Goal: Task Accomplishment & Management: Manage account settings

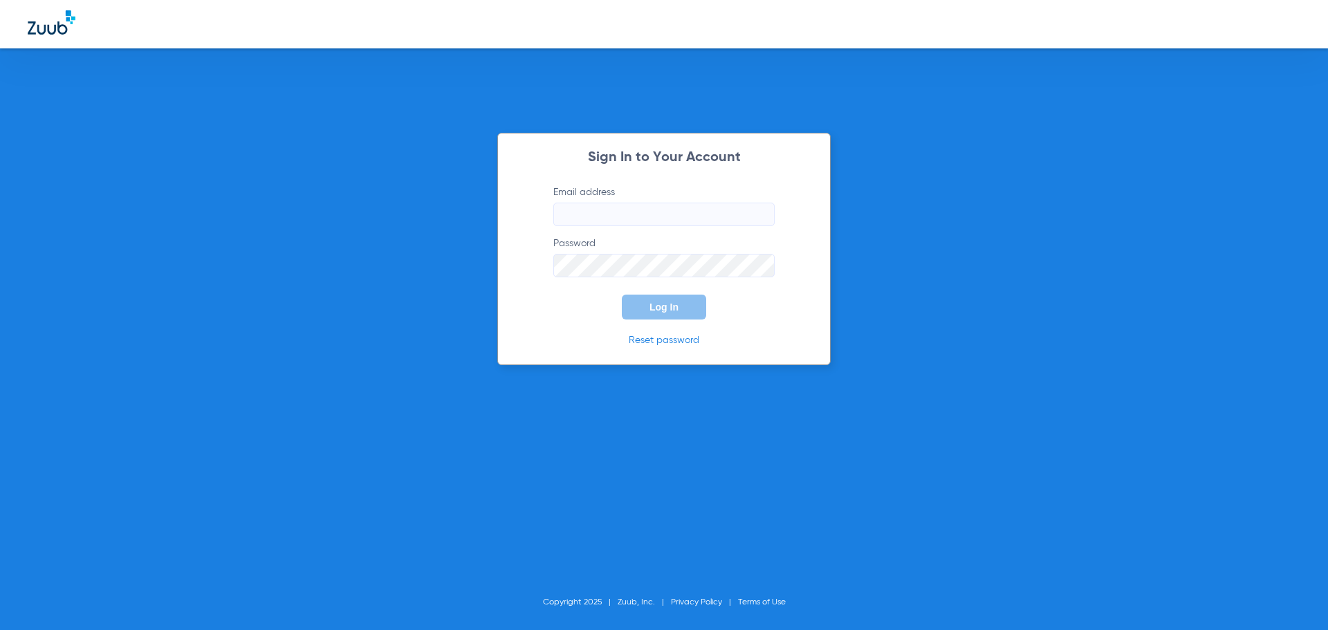
type input "[EMAIL_ADDRESS][DOMAIN_NAME]"
click at [662, 302] on span "Log In" at bounding box center [663, 307] width 29 height 11
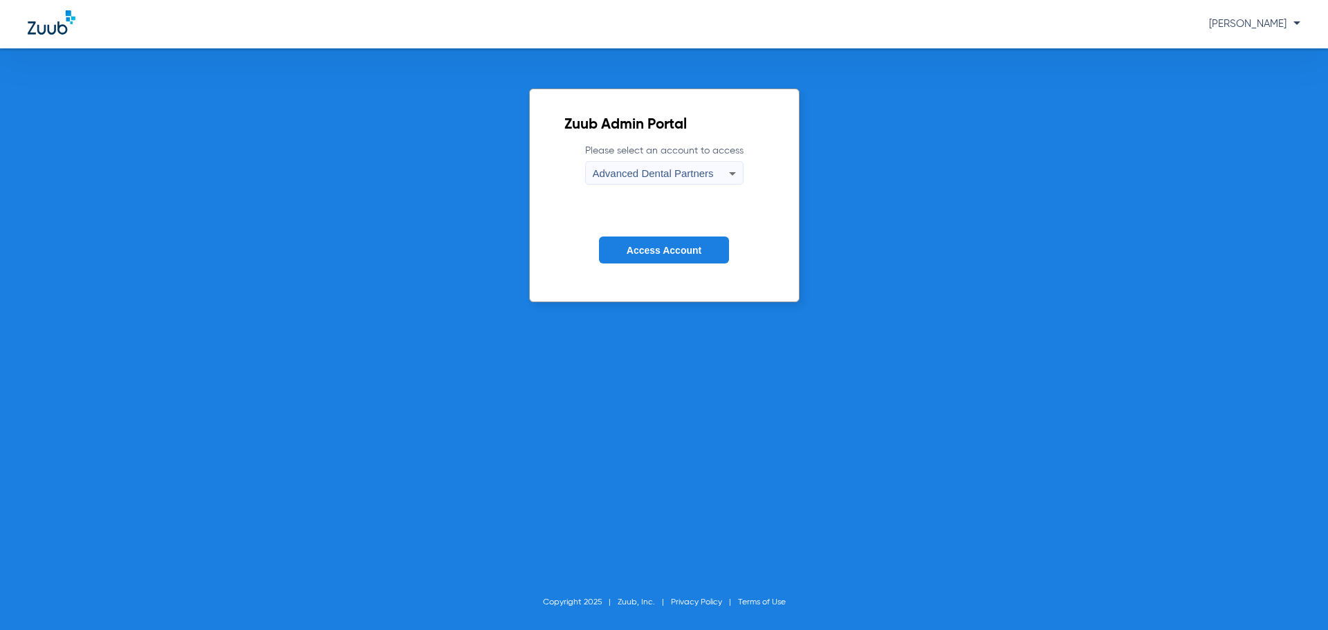
click at [620, 165] on div "Advanced Dental Partners" at bounding box center [661, 174] width 136 height 24
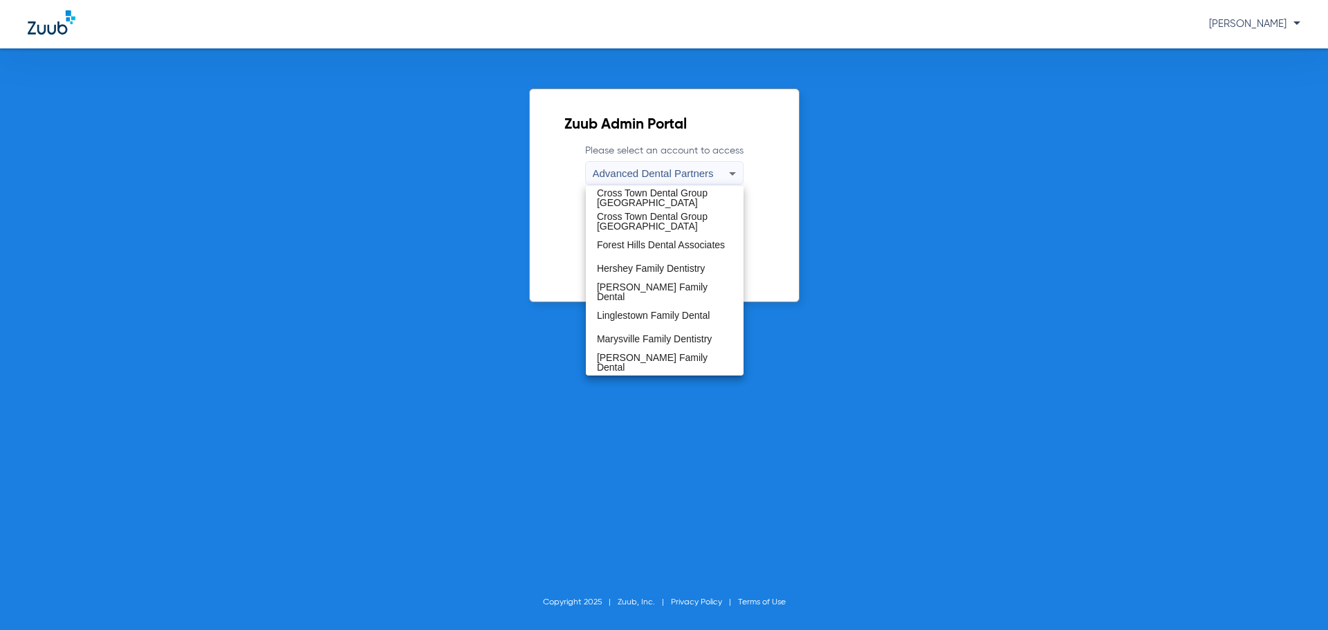
scroll to position [257, 0]
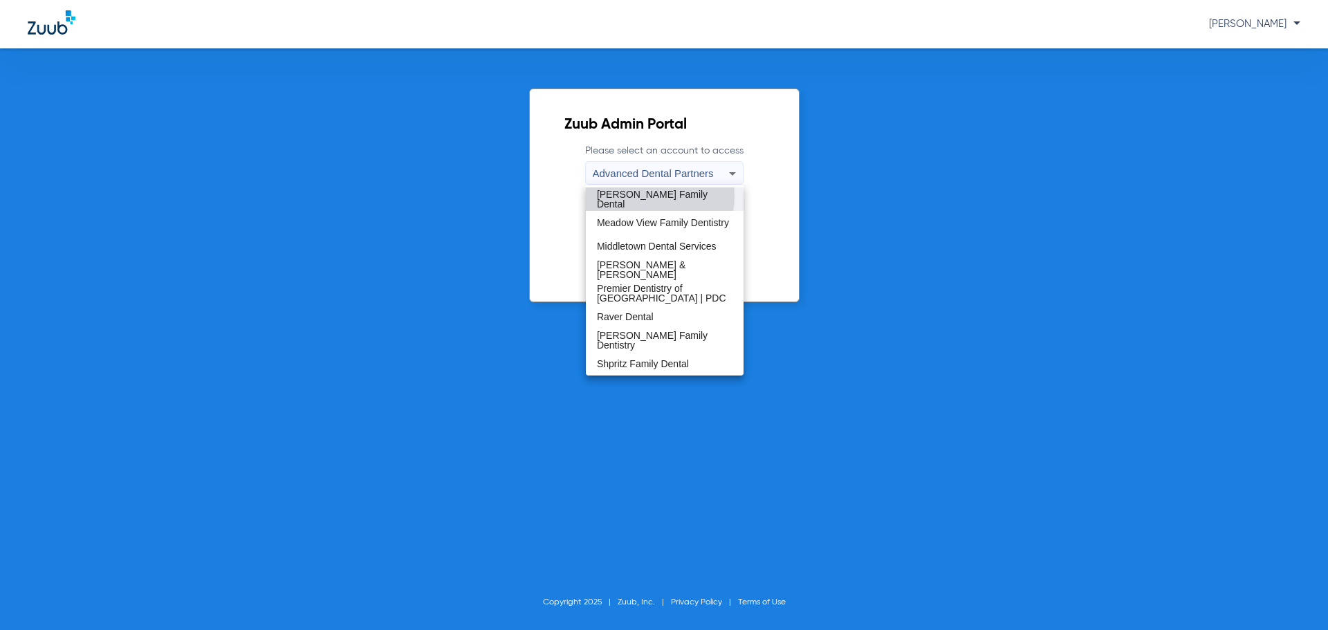
click at [636, 196] on span "[PERSON_NAME] Family Dental" at bounding box center [665, 199] width 136 height 19
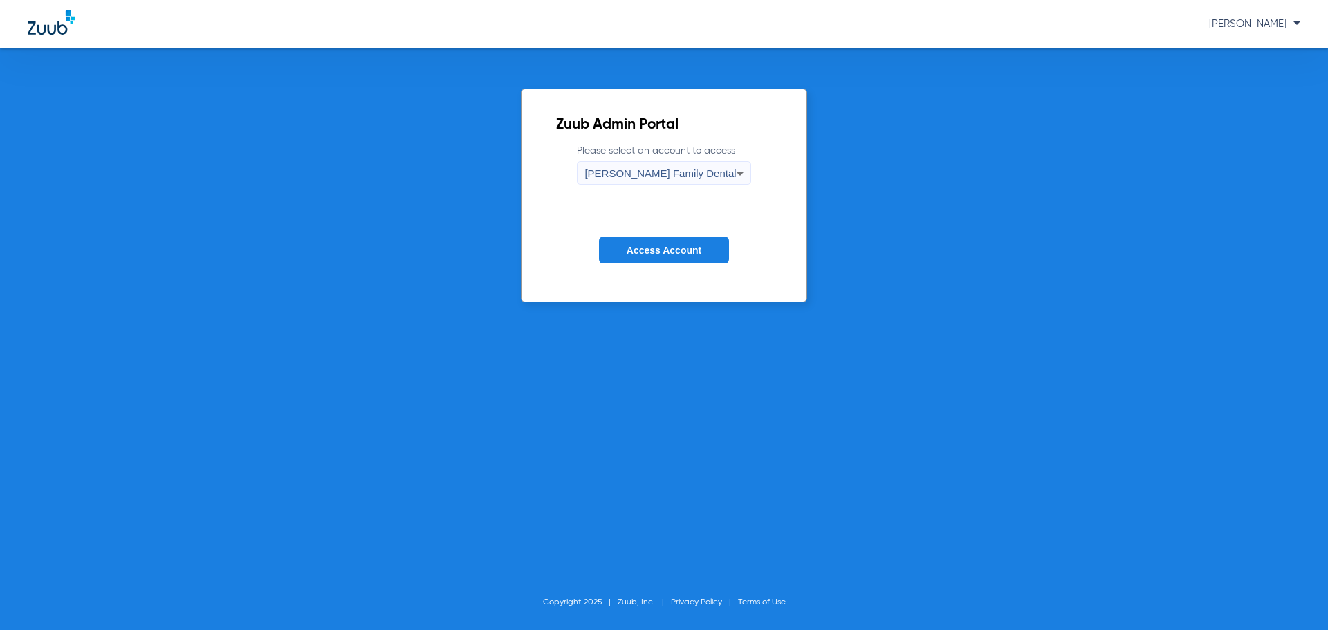
click at [647, 258] on button "Access Account" at bounding box center [664, 250] width 130 height 27
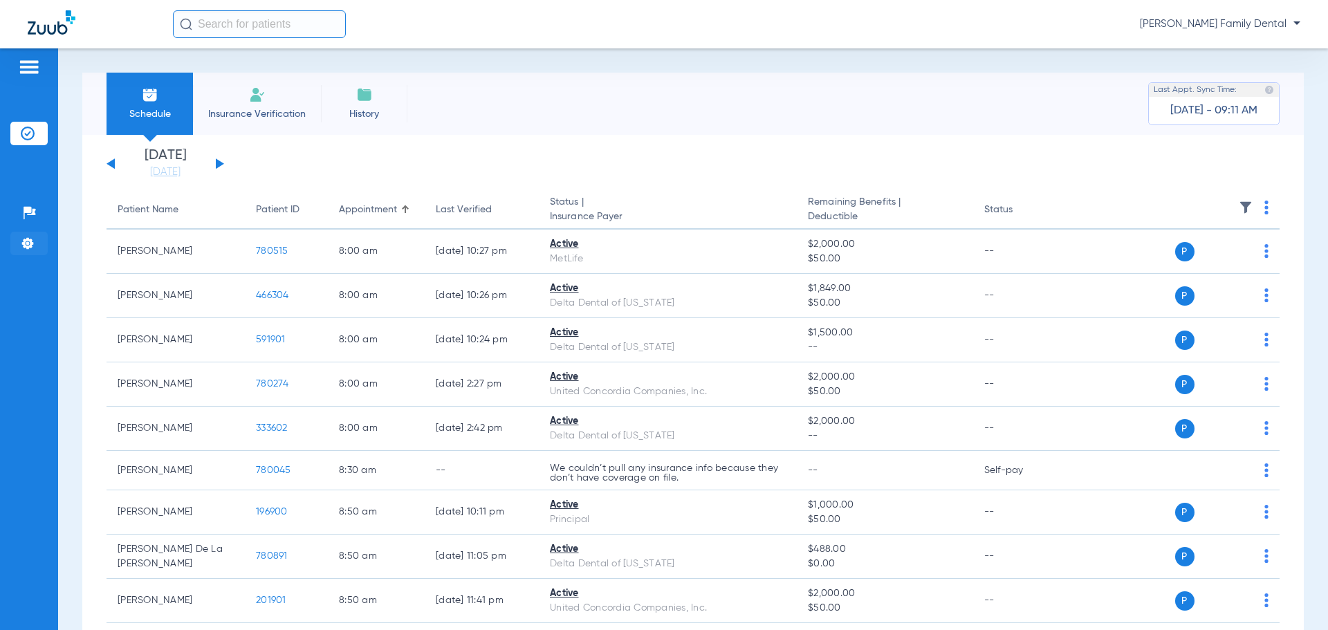
click at [15, 250] on li "Settings" at bounding box center [28, 244] width 37 height 24
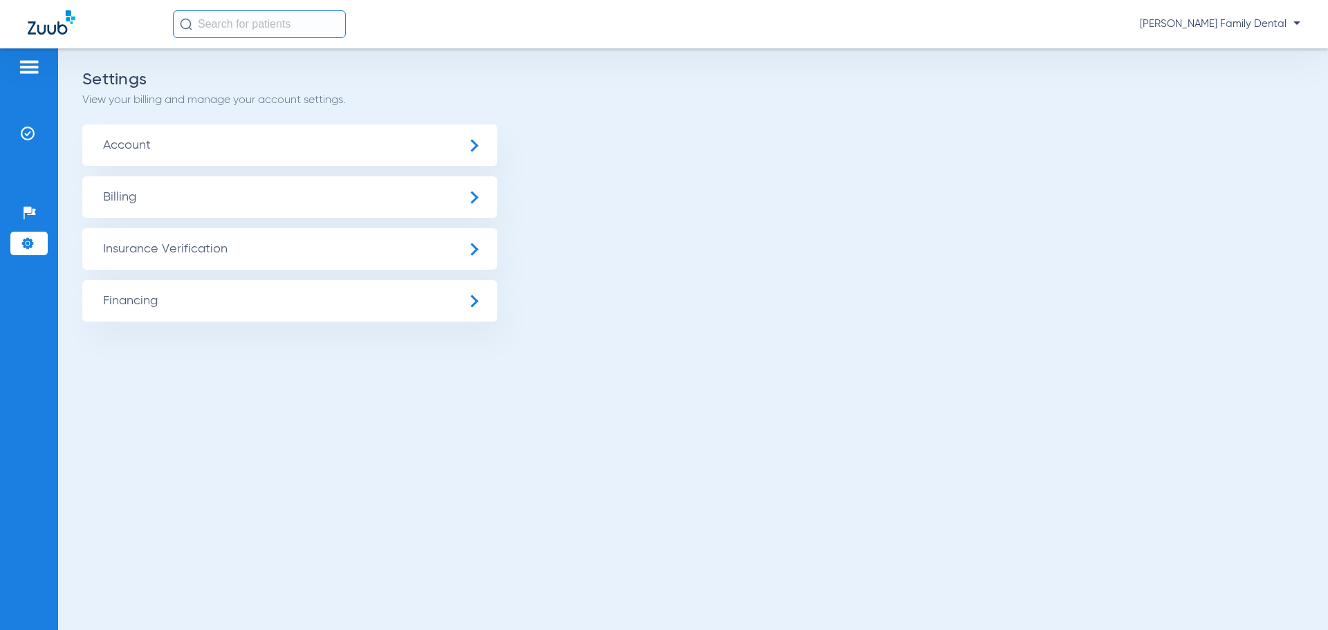
click at [160, 234] on span "Insurance Verification" at bounding box center [289, 248] width 415 height 41
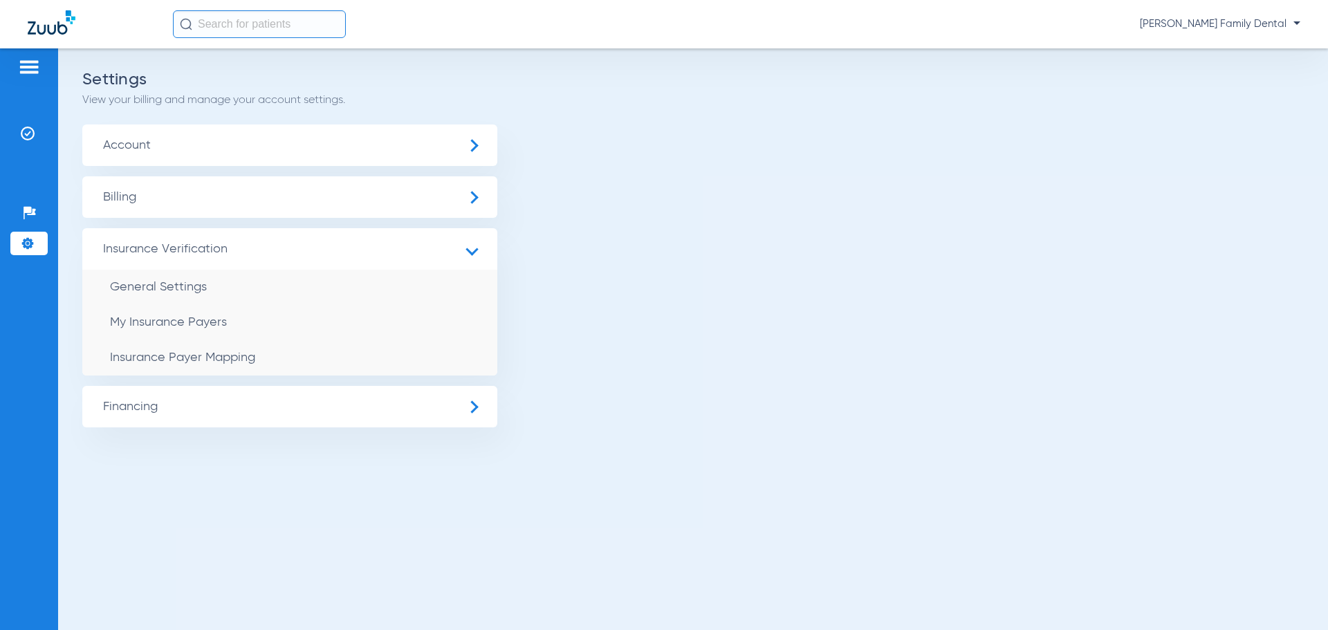
click at [257, 356] on li "Insurance Payer Mapping" at bounding box center [289, 357] width 415 height 35
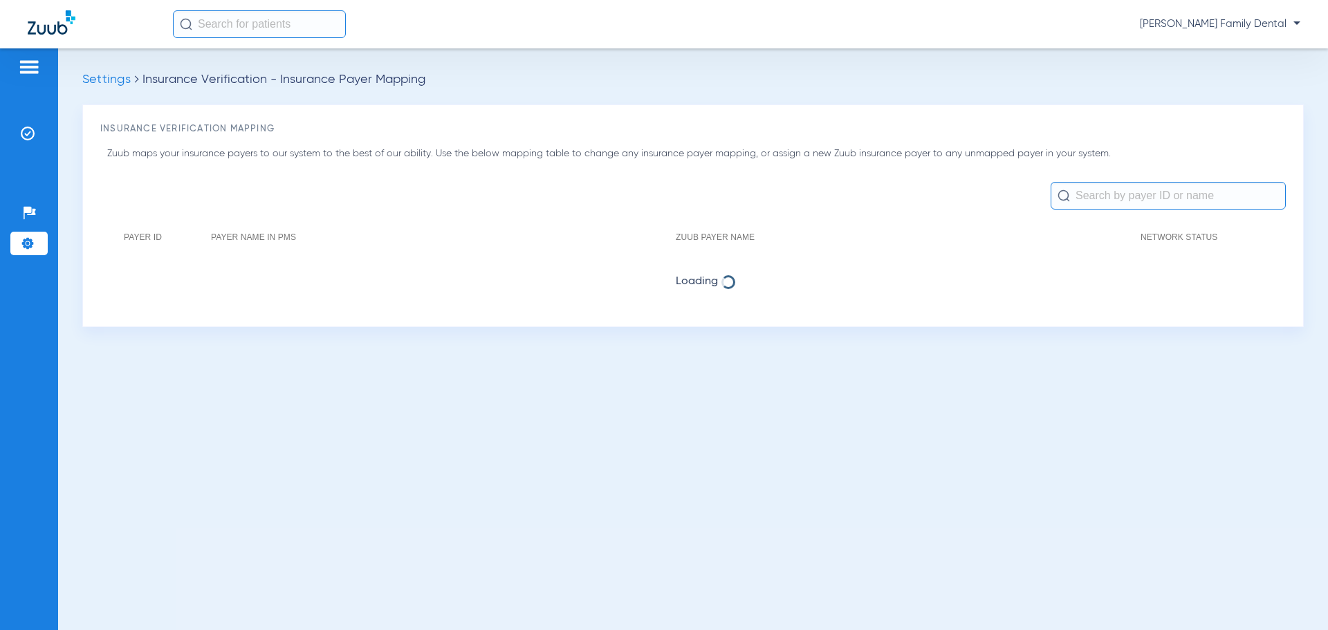
click at [1160, 184] on input "text" at bounding box center [1168, 196] width 235 height 28
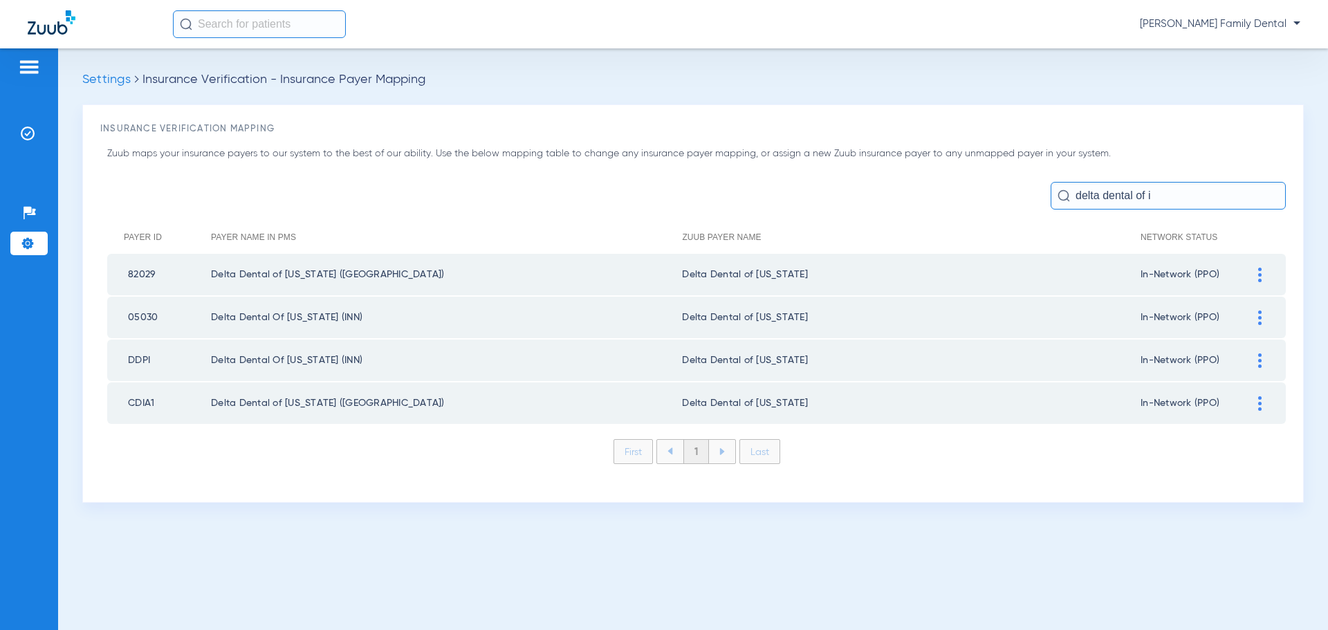
type input "delta dental of i"
click at [15, 59] on div at bounding box center [28, 69] width 37 height 21
click at [26, 61] on img at bounding box center [29, 67] width 22 height 17
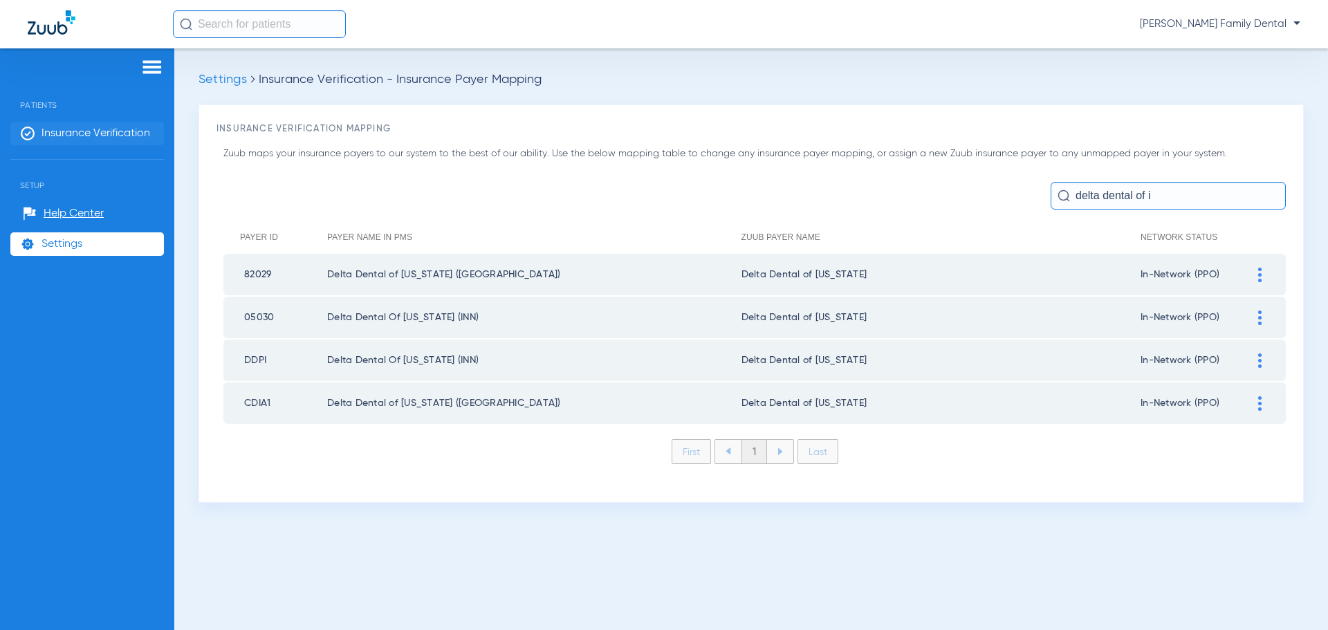
click at [91, 123] on li "Insurance Verification" at bounding box center [87, 134] width 154 height 24
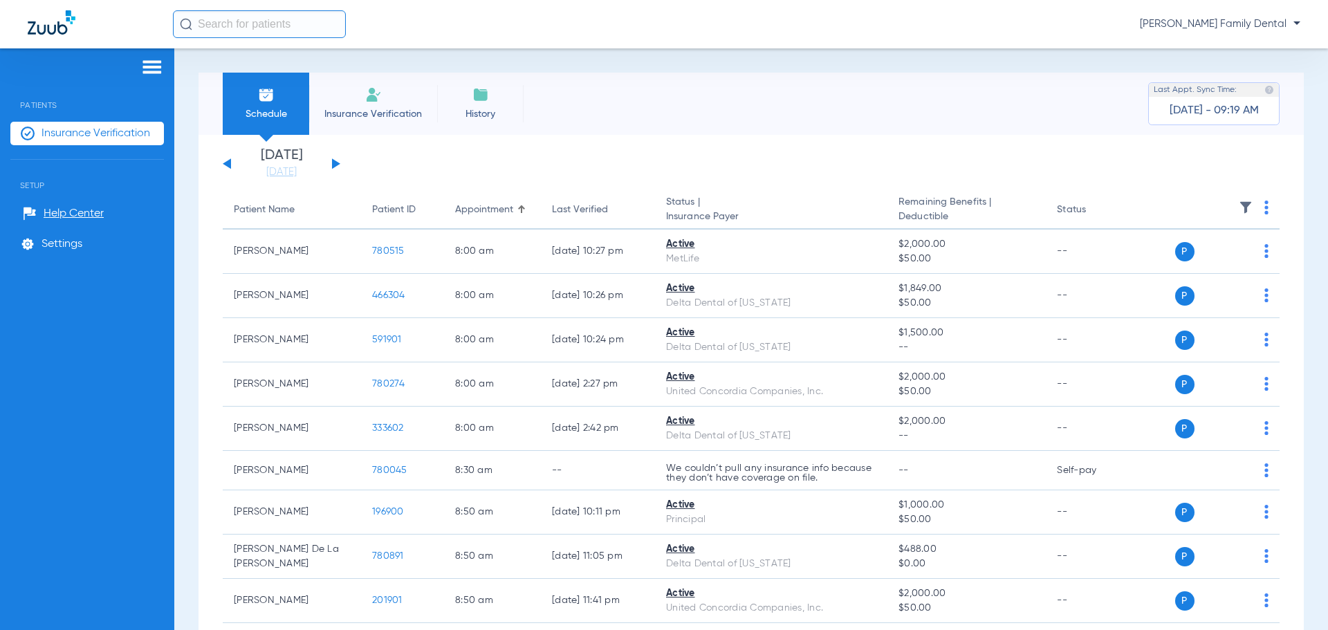
click at [95, 117] on div "Patients Insurance Verification Setup Help Center Settings" at bounding box center [87, 363] width 174 height 630
click at [109, 136] on span "Insurance Verification" at bounding box center [95, 134] width 109 height 14
click at [77, 246] on span "Settings" at bounding box center [61, 244] width 41 height 14
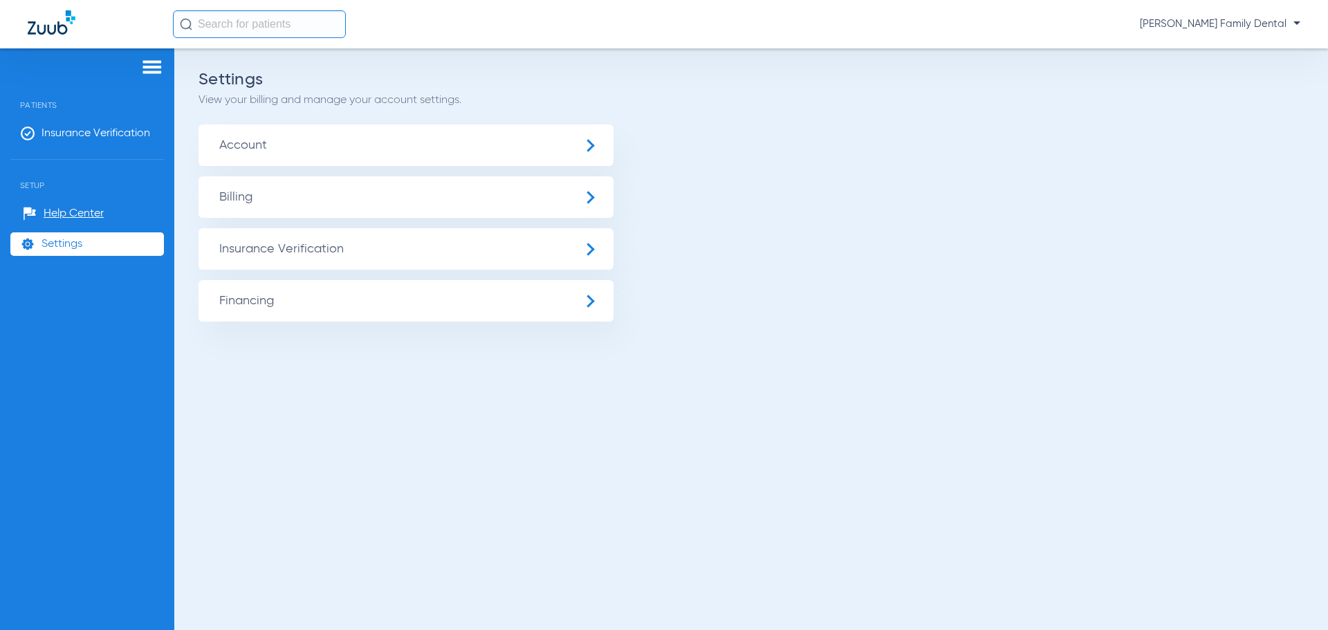
click at [281, 255] on span "Insurance Verification" at bounding box center [405, 248] width 415 height 41
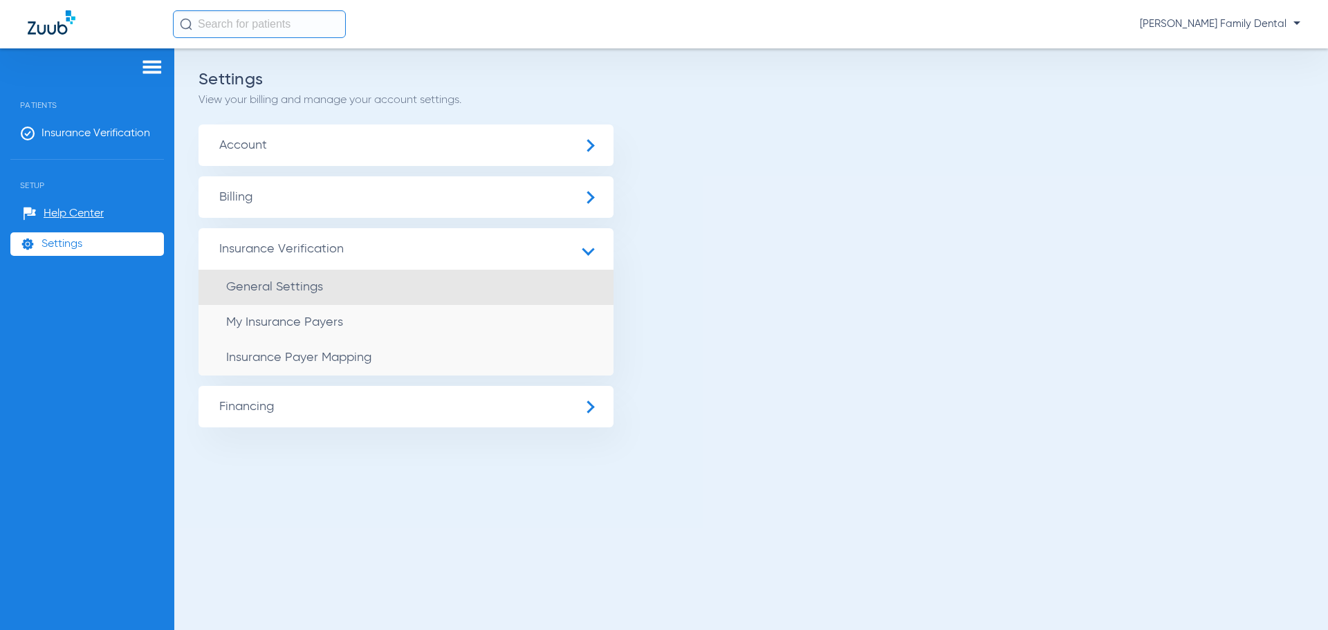
click at [289, 292] on span "General Settings" at bounding box center [274, 287] width 97 height 12
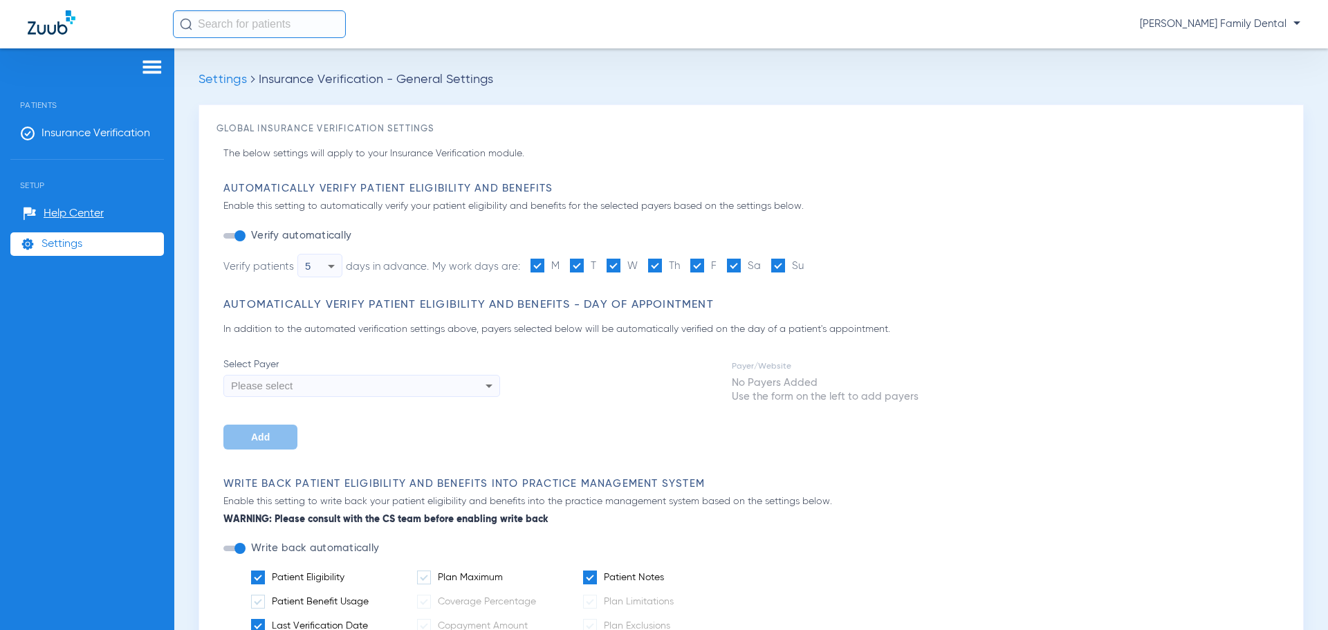
type input "1"
click at [72, 250] on span "Settings" at bounding box center [61, 244] width 41 height 14
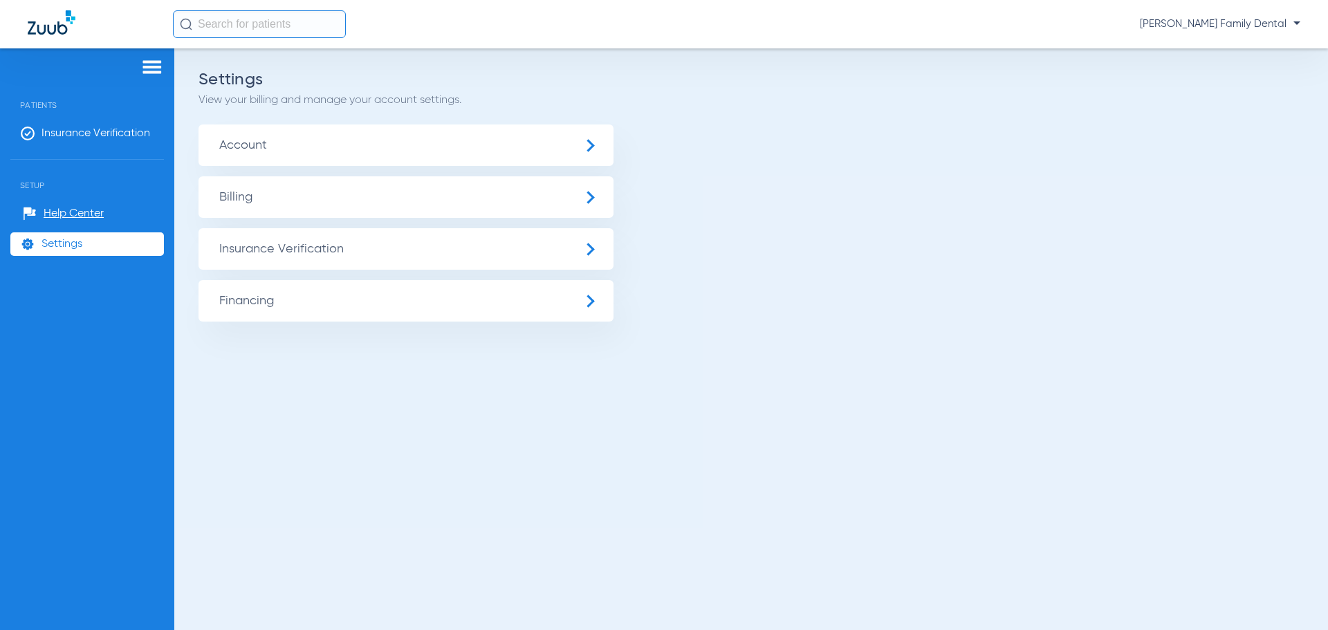
click at [278, 251] on span "Insurance Verification" at bounding box center [405, 248] width 415 height 41
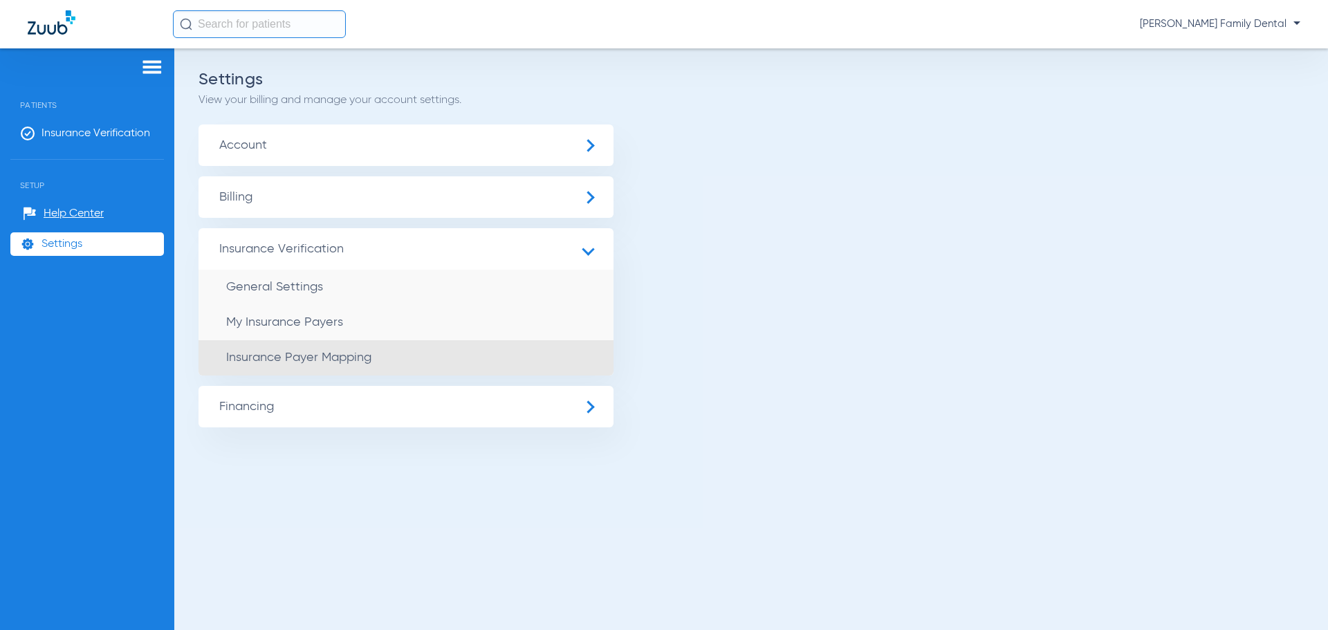
click at [271, 351] on span "Insurance Payer Mapping" at bounding box center [298, 357] width 145 height 12
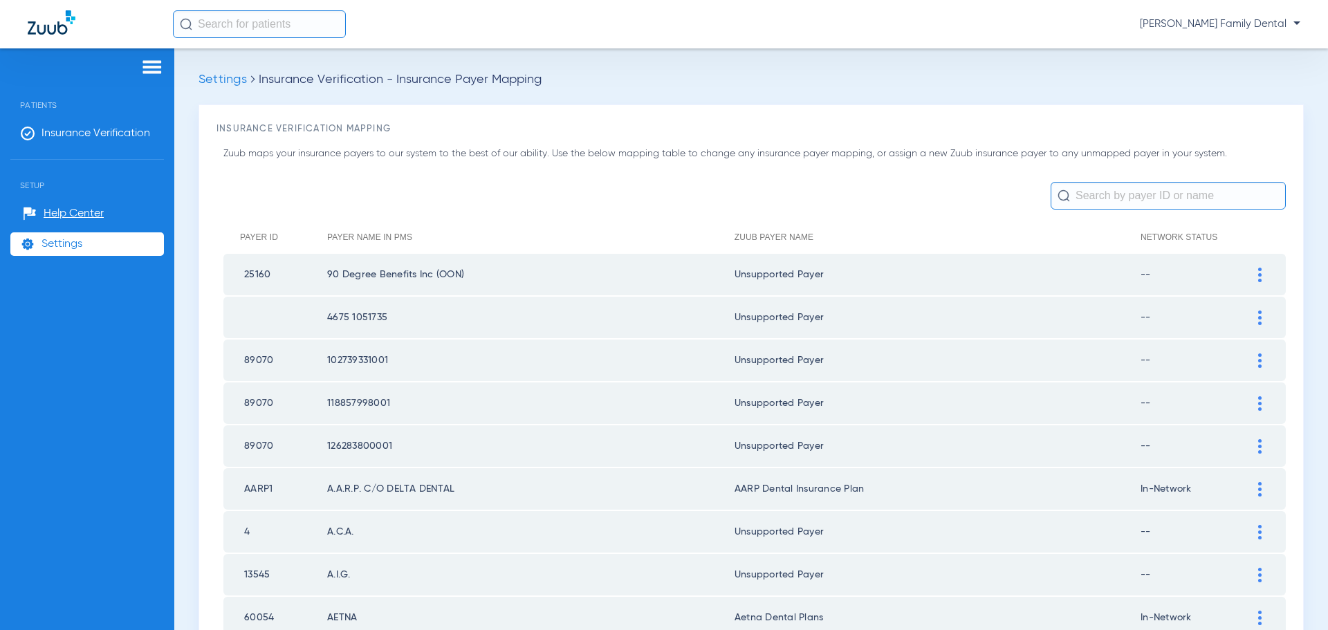
click at [1163, 196] on input "text" at bounding box center [1168, 196] width 235 height 28
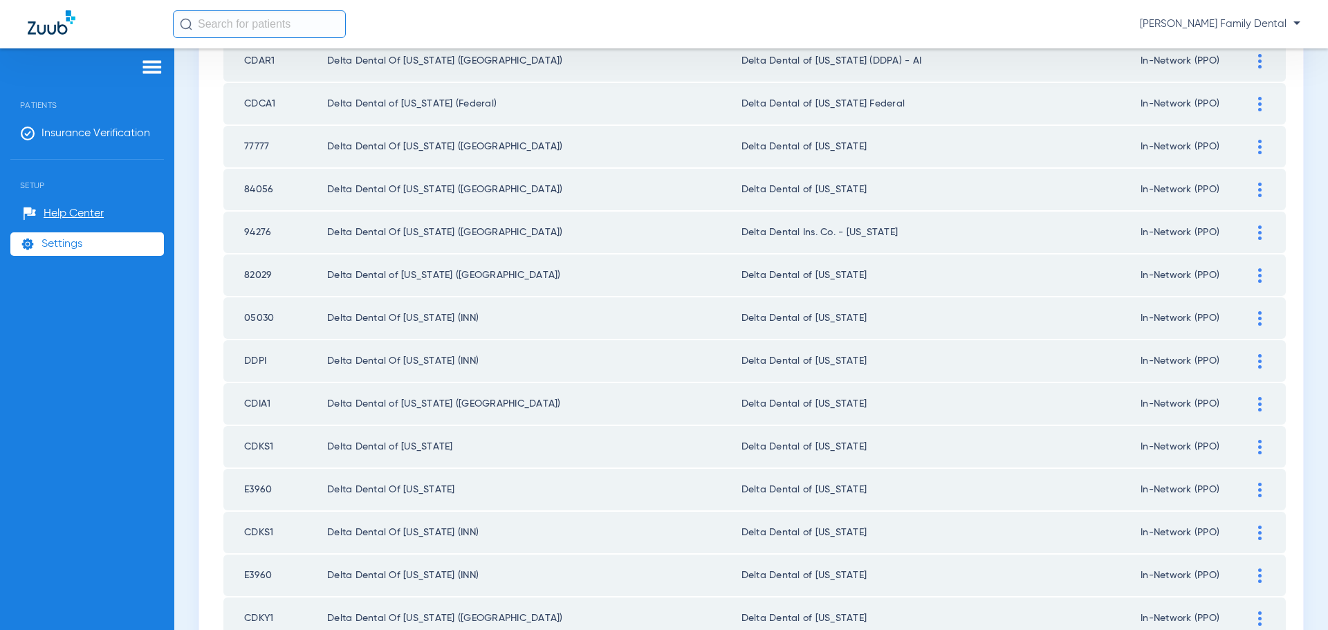
scroll to position [207, 0]
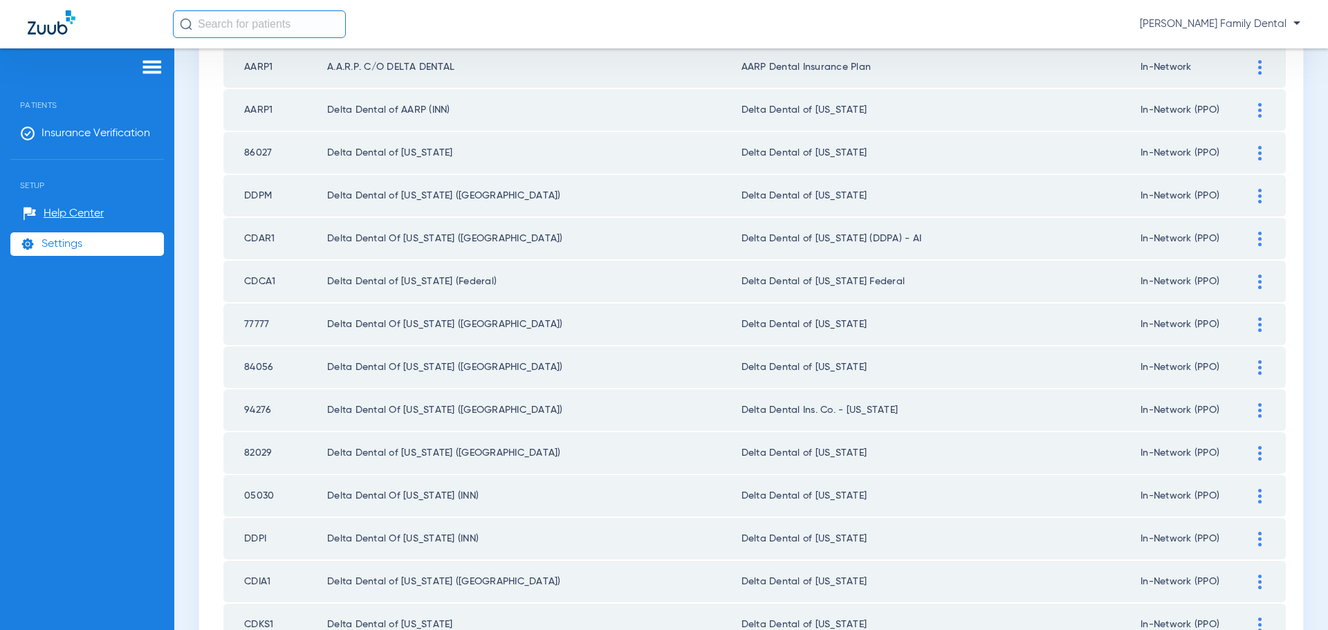
type input "delta denta"
click at [149, 64] on img at bounding box center [152, 67] width 22 height 17
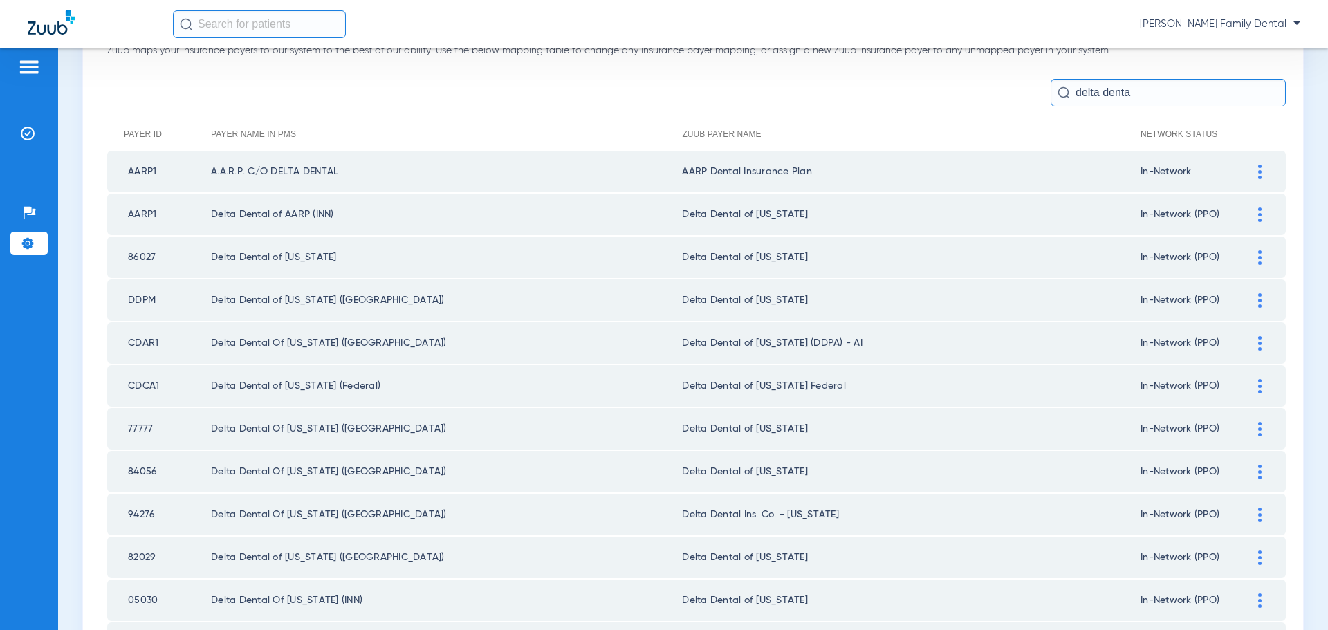
scroll to position [0, 0]
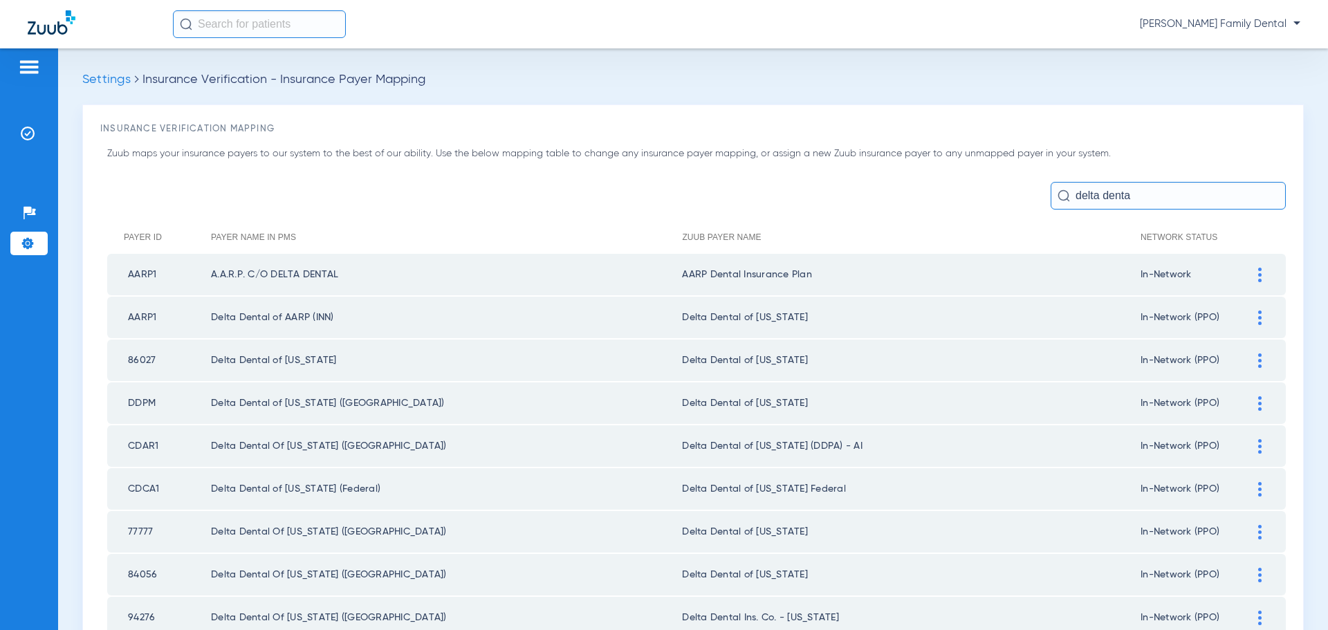
click at [35, 80] on div "Patients Insurance Verification Setup Help Center Settings" at bounding box center [29, 363] width 58 height 630
click at [31, 64] on img at bounding box center [29, 67] width 22 height 17
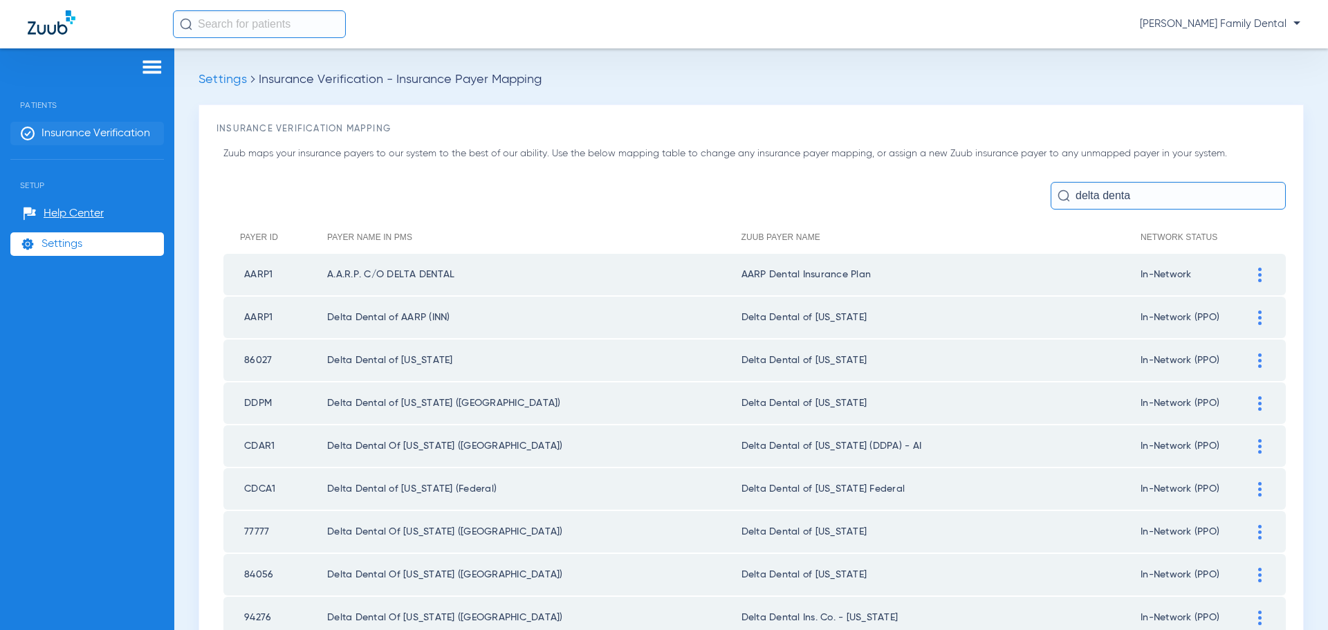
click at [100, 127] on span "Insurance Verification" at bounding box center [95, 134] width 109 height 14
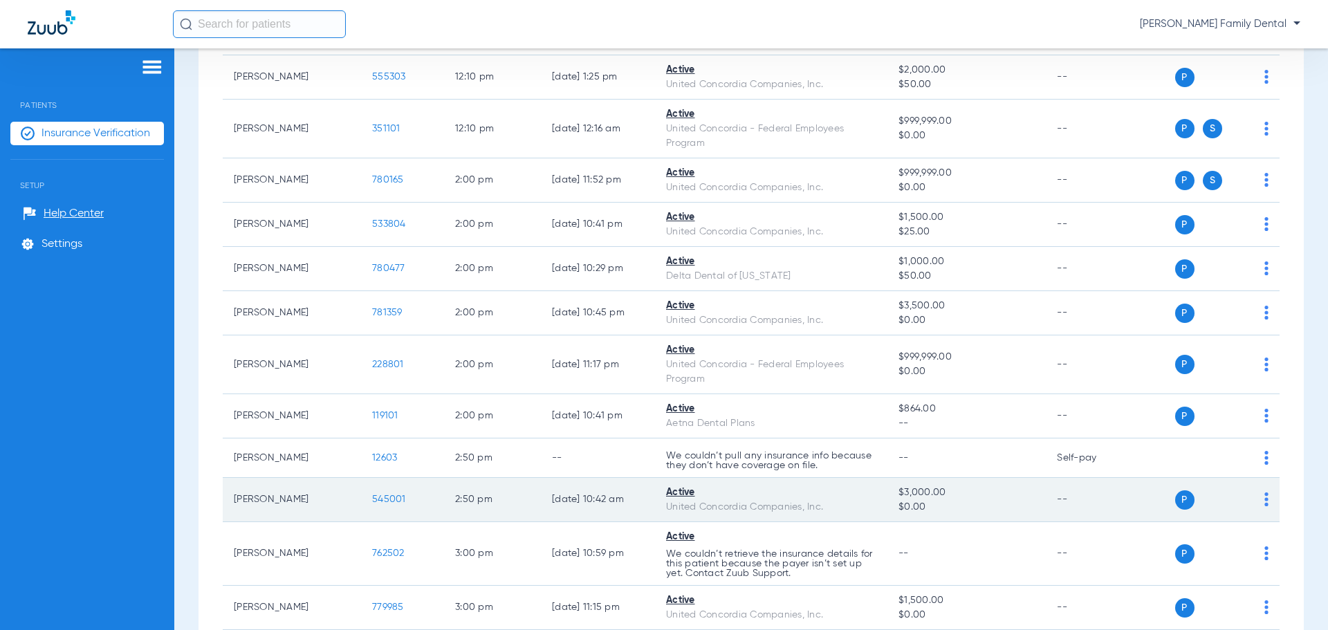
scroll to position [1798, 0]
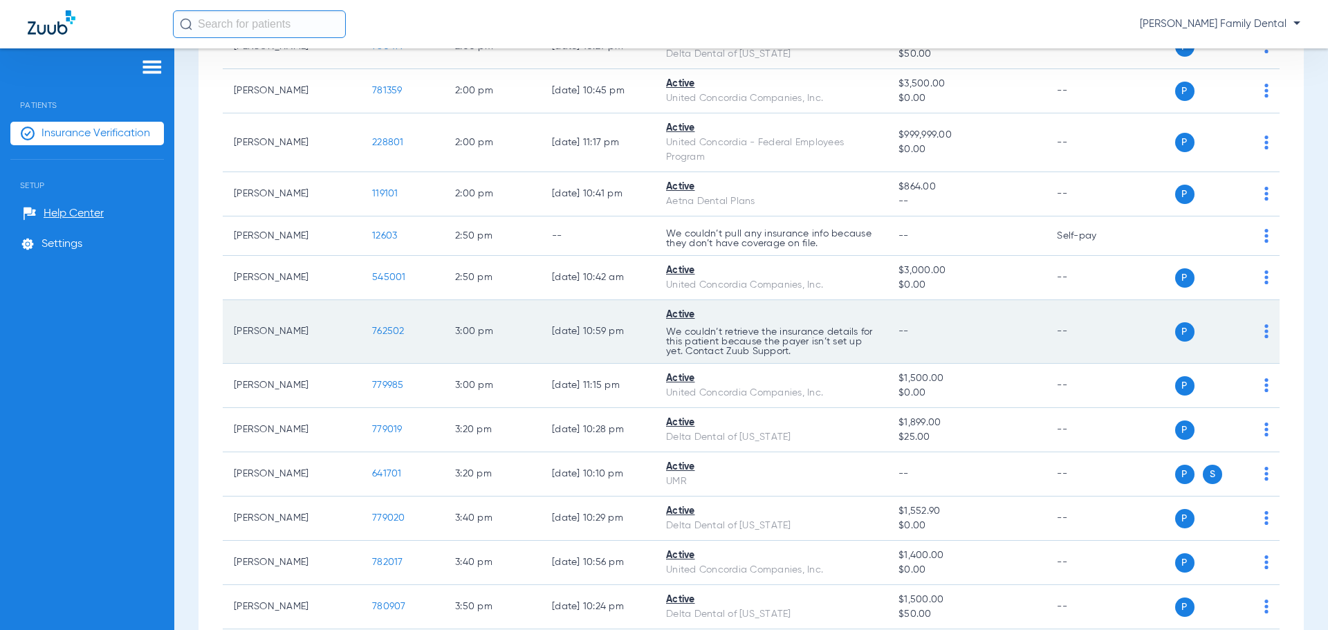
click at [1247, 335] on div "P S" at bounding box center [1203, 331] width 129 height 19
click at [1264, 333] on img at bounding box center [1266, 331] width 4 height 14
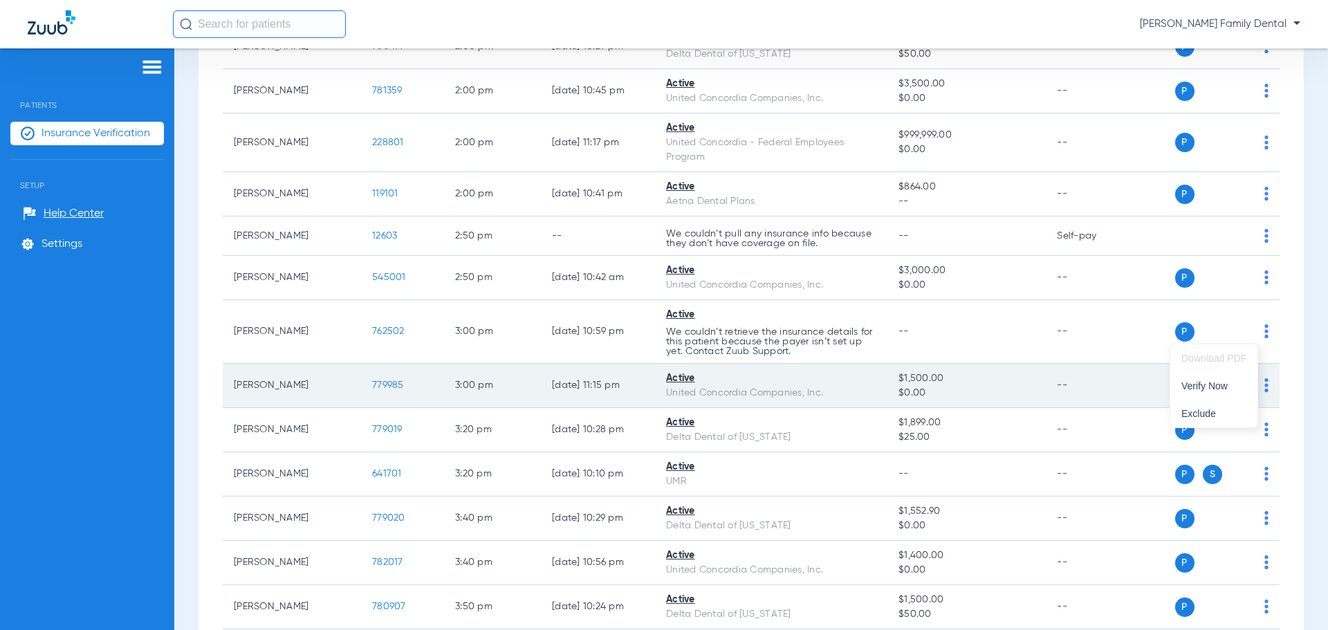
click at [1204, 386] on span "Verify Now" at bounding box center [1213, 386] width 65 height 10
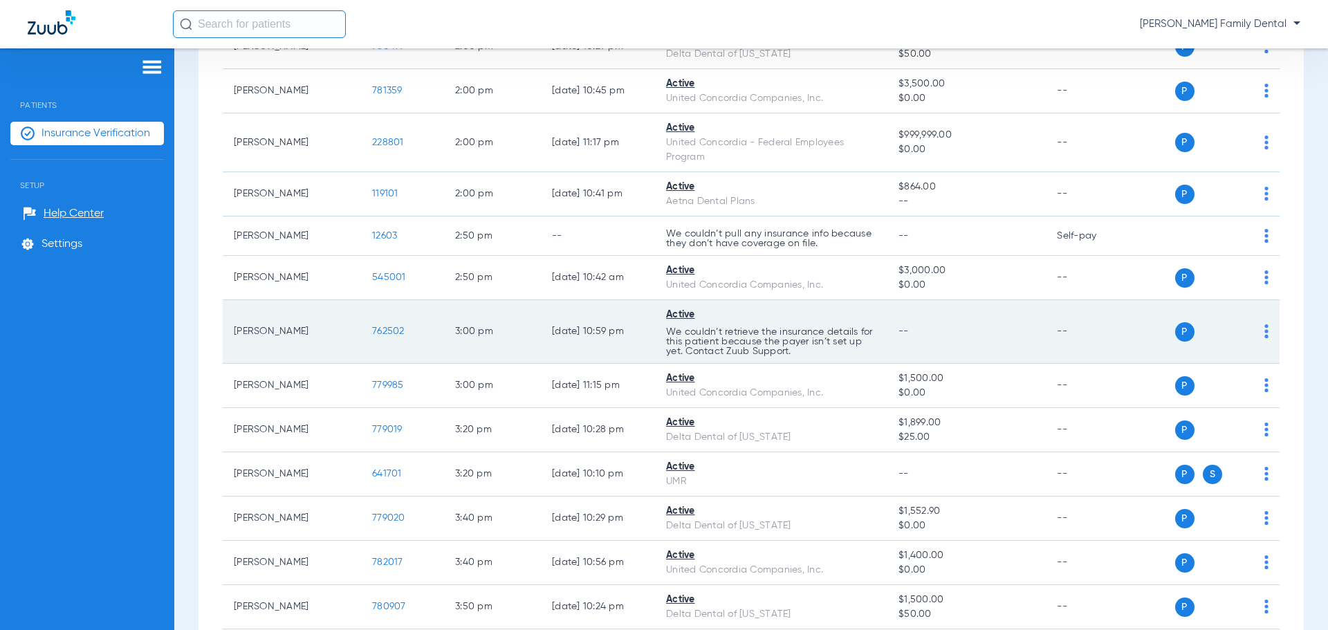
click at [1250, 335] on div "P S" at bounding box center [1203, 331] width 129 height 19
click at [1264, 329] on img at bounding box center [1266, 331] width 4 height 14
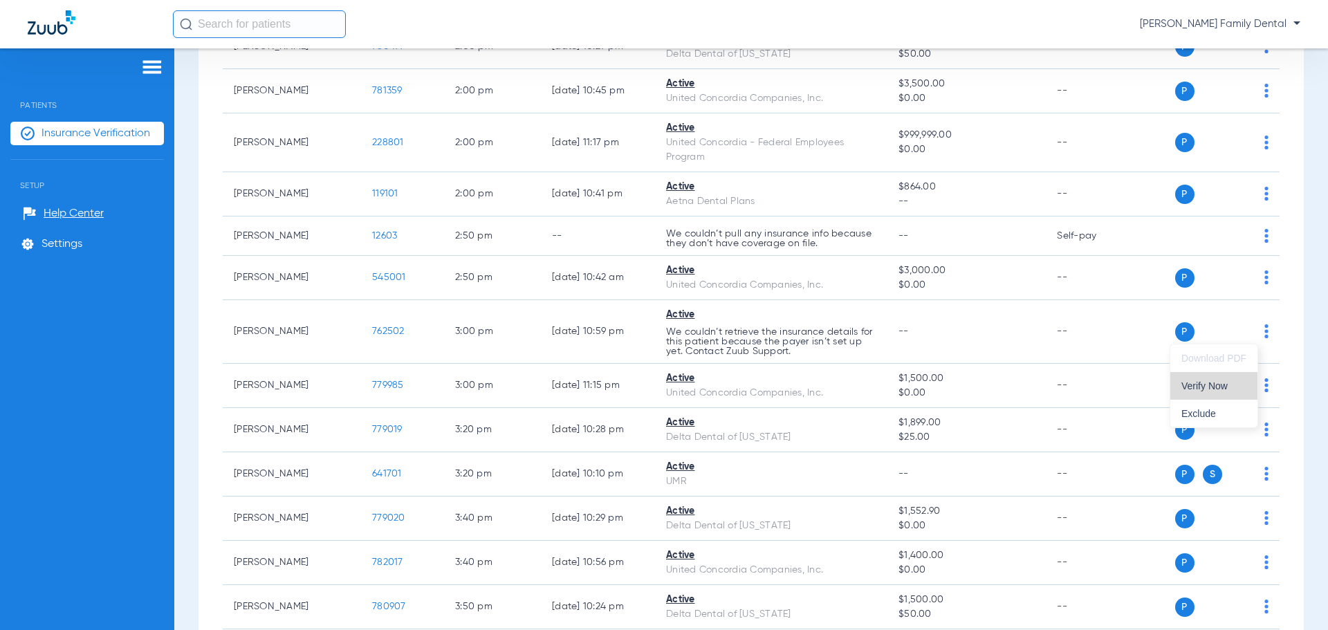
click at [1201, 399] on button "Verify Now" at bounding box center [1213, 386] width 87 height 28
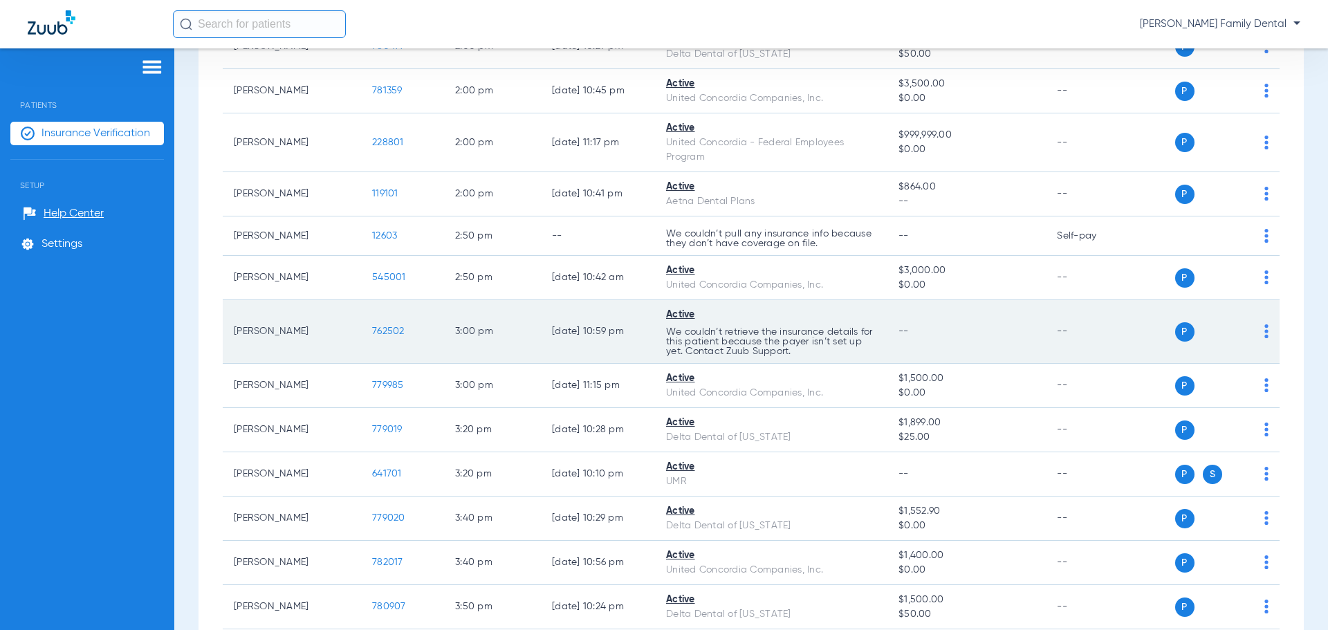
drag, startPoint x: 702, startPoint y: 326, endPoint x: 838, endPoint y: 352, distance: 138.6
click at [838, 352] on td "Active We couldn’t retrieve the insurance details for this patient because the …" at bounding box center [771, 332] width 232 height 64
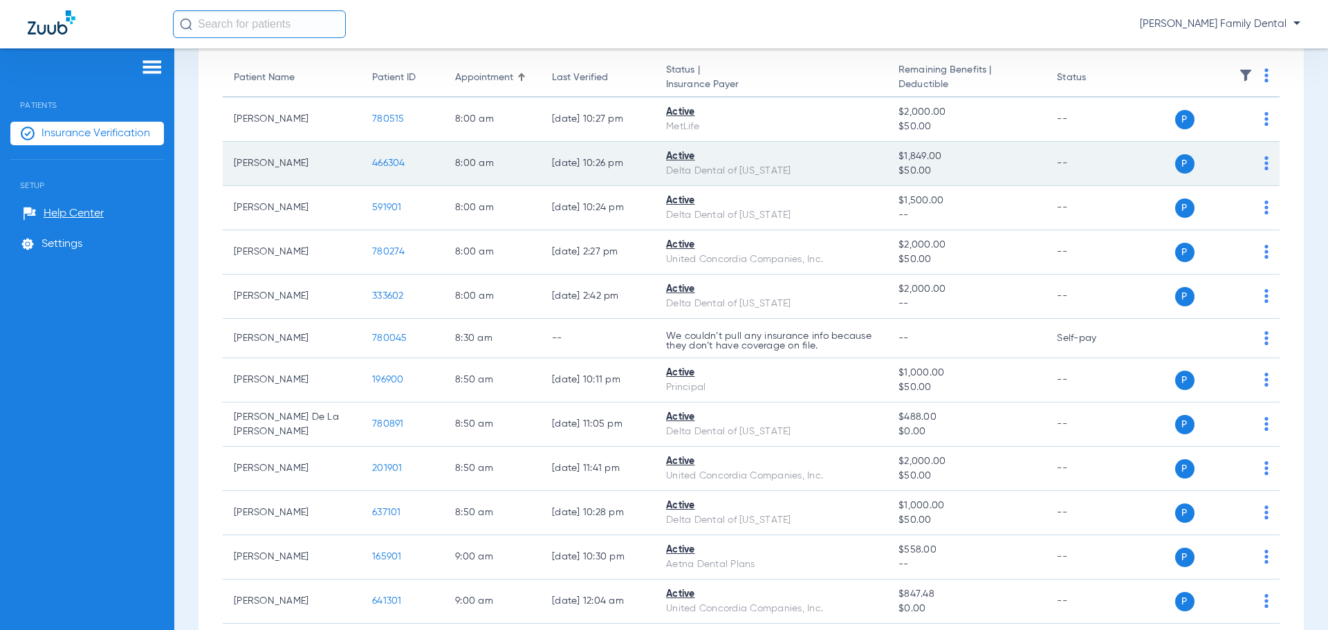
scroll to position [0, 0]
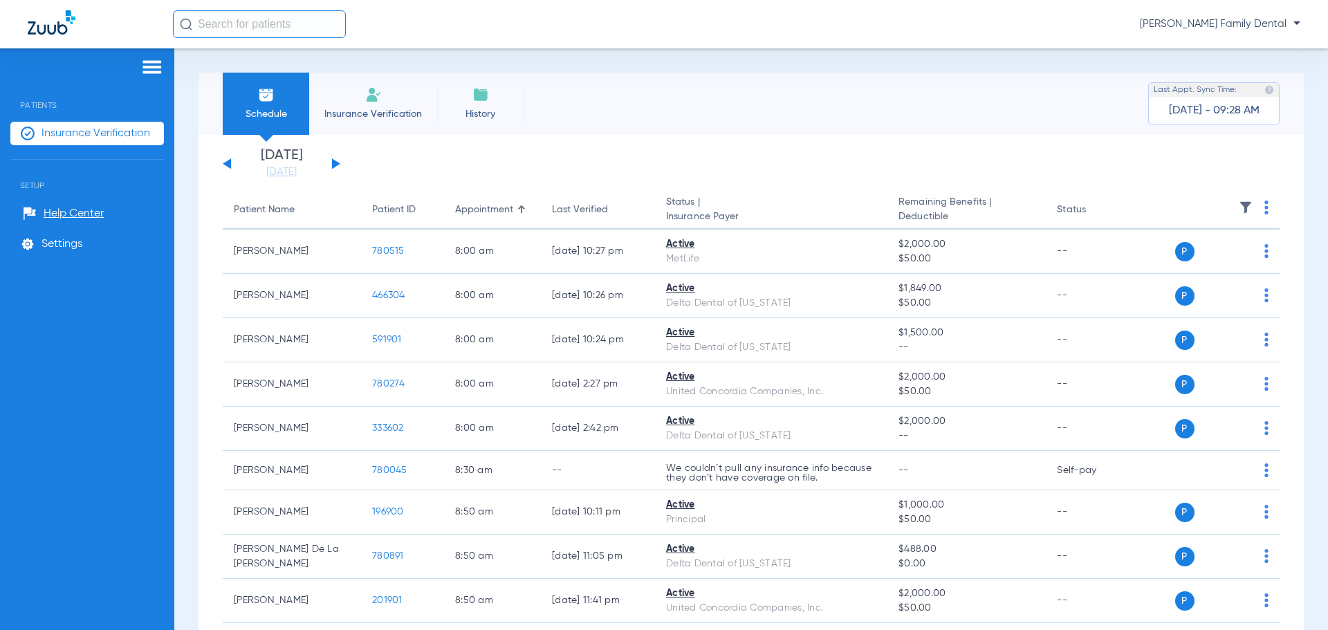
click at [343, 159] on app-single-date-navigator "[DATE] [DATE] [DATE] [DATE] [DATE] [DATE] [DATE] [DATE] [DATE] [DATE] [DATE] [D…" at bounding box center [751, 164] width 1057 height 30
click at [336, 164] on button at bounding box center [336, 163] width 8 height 10
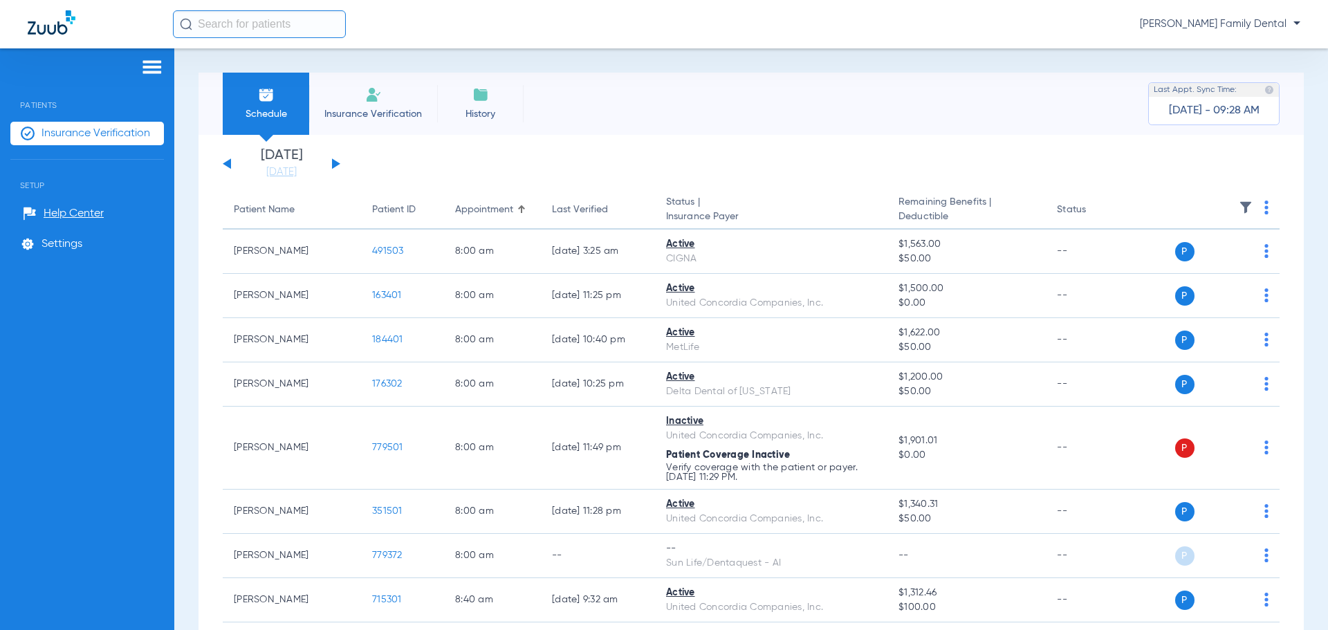
click at [338, 163] on button at bounding box center [336, 163] width 8 height 10
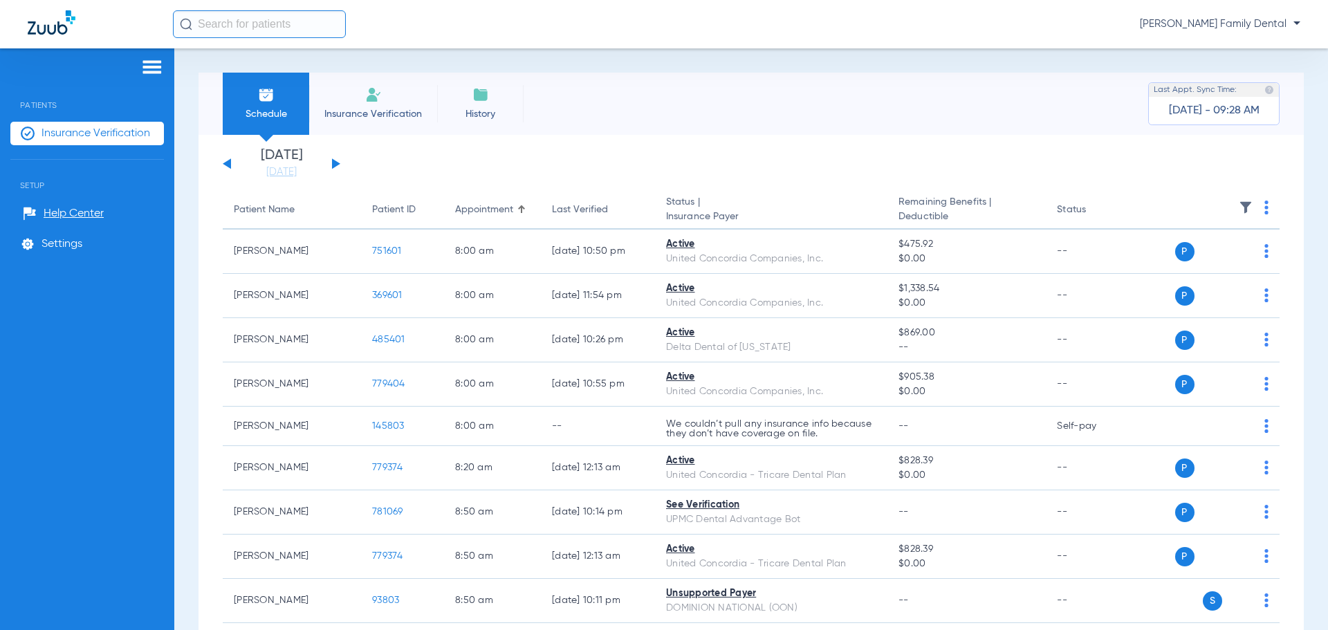
click at [335, 162] on button at bounding box center [336, 163] width 8 height 10
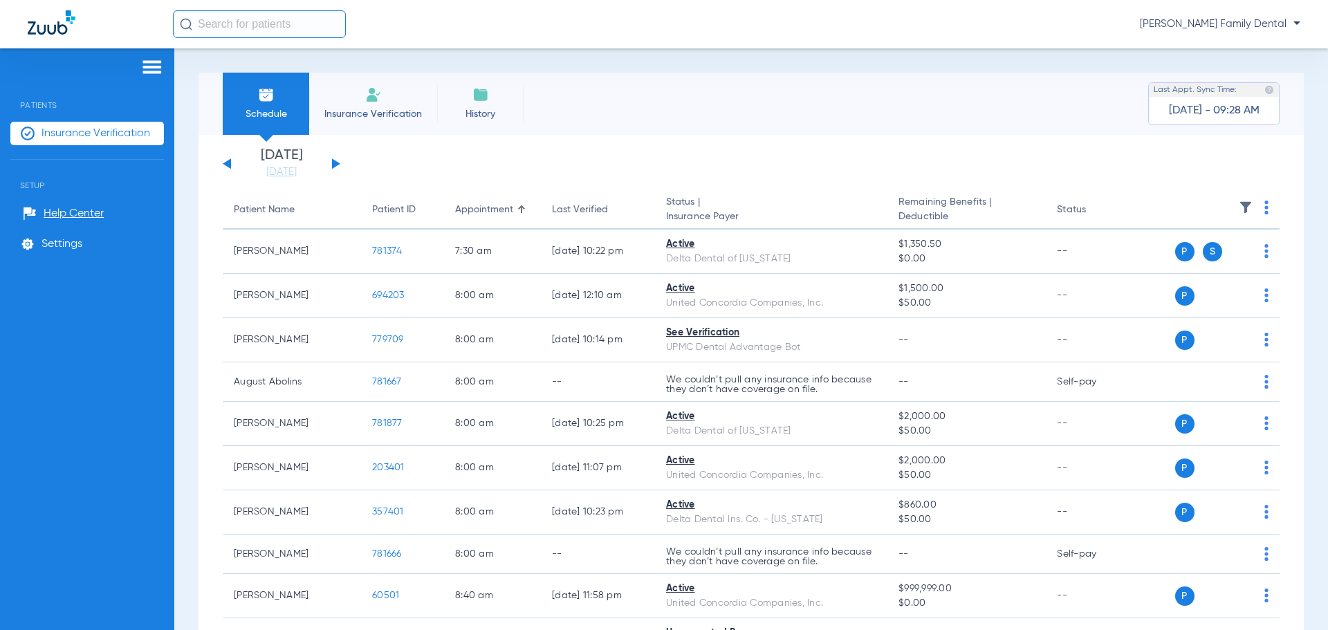
click at [335, 165] on button at bounding box center [336, 163] width 8 height 10
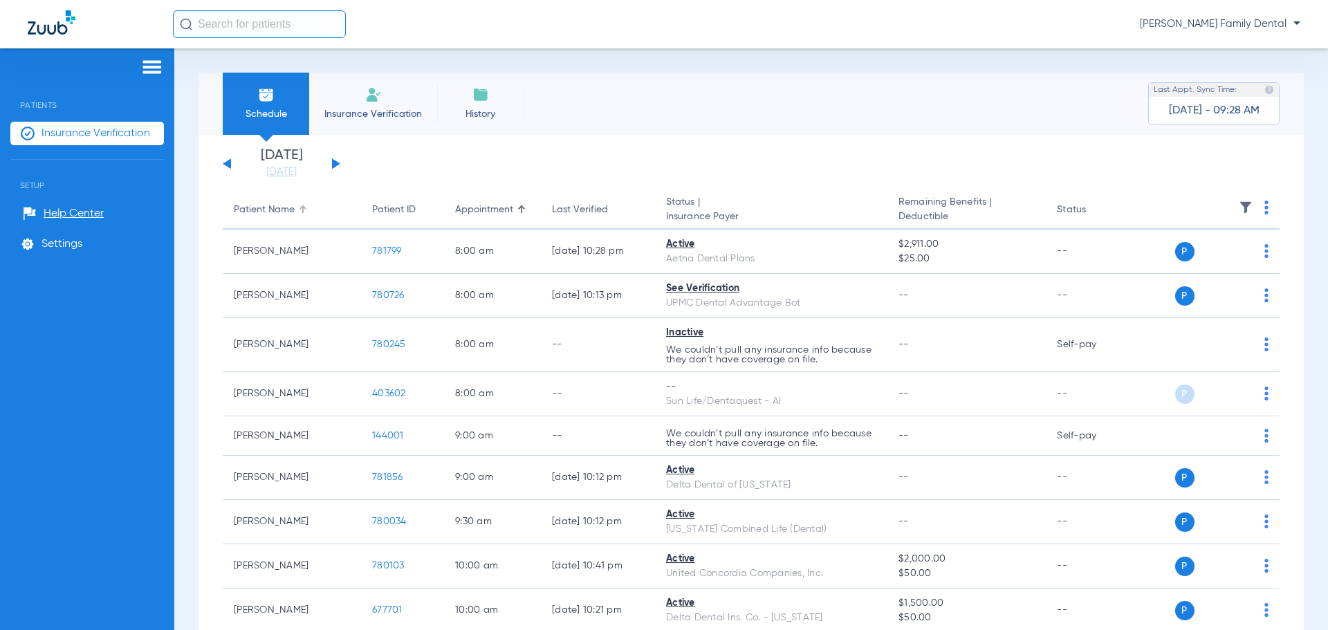
click at [332, 158] on div "[DATE] [DATE] [DATE] [DATE] [DATE] [DATE] [DATE] [DATE] [DATE] [DATE] [DATE] [D…" at bounding box center [282, 164] width 118 height 30
click at [333, 162] on button at bounding box center [336, 163] width 8 height 10
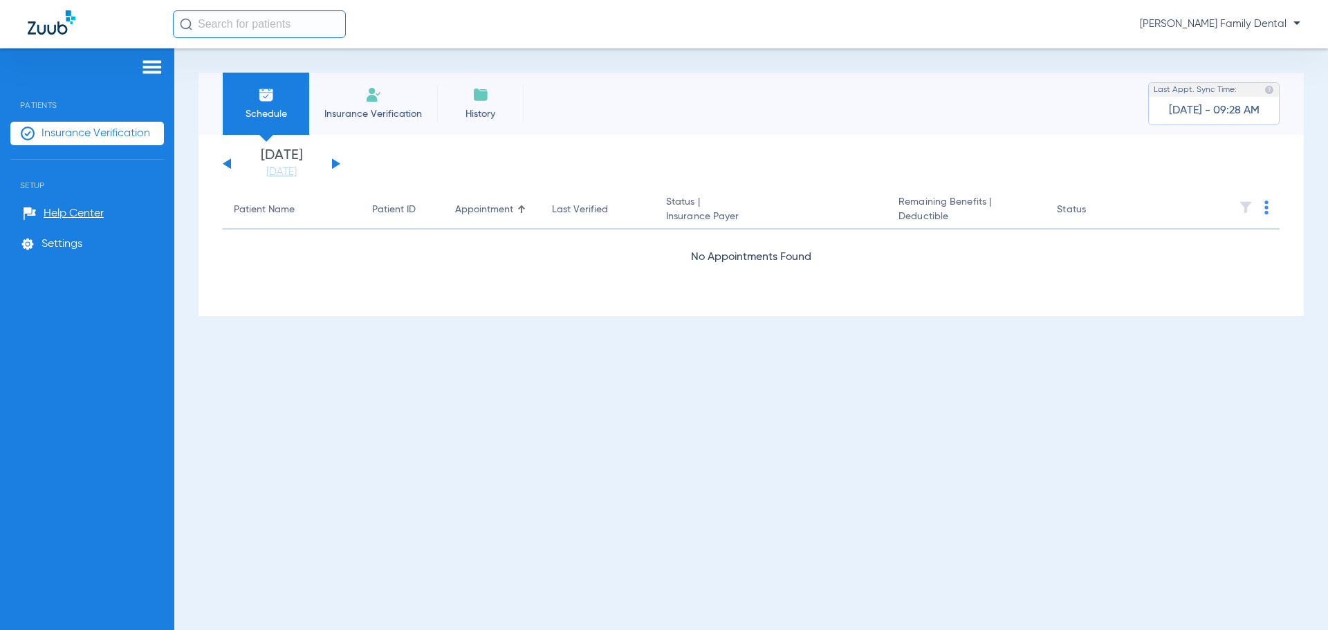
click at [333, 162] on button at bounding box center [336, 163] width 8 height 10
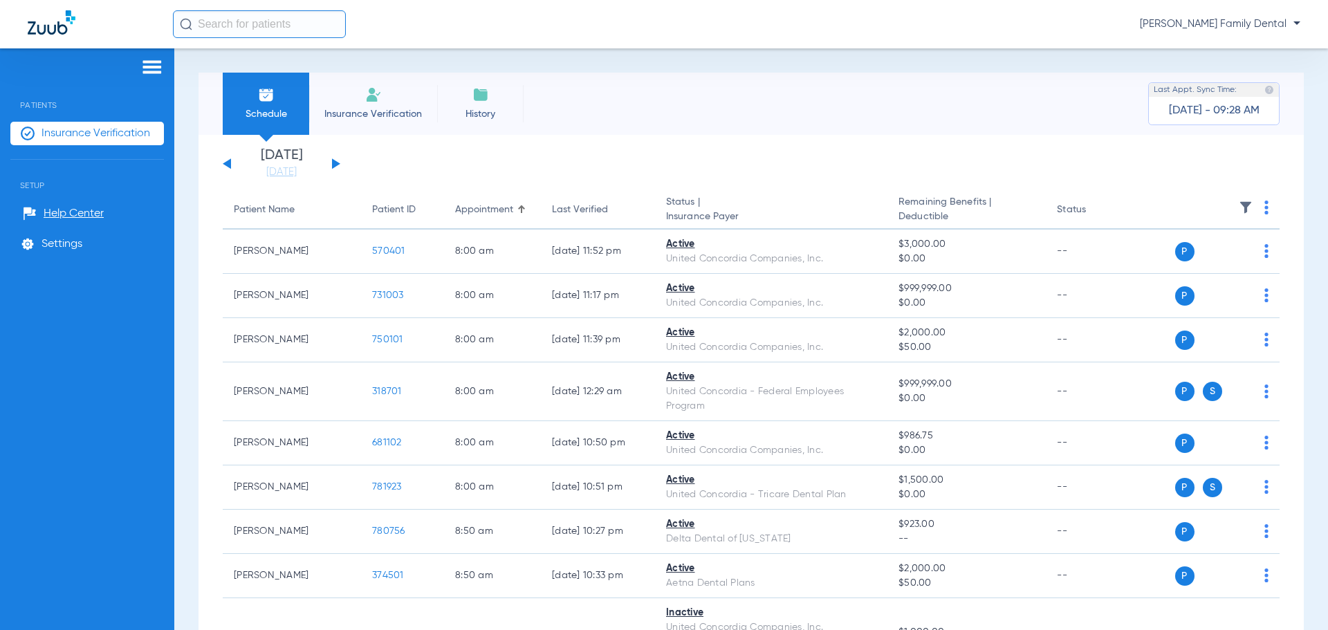
click at [336, 164] on button at bounding box center [336, 163] width 8 height 10
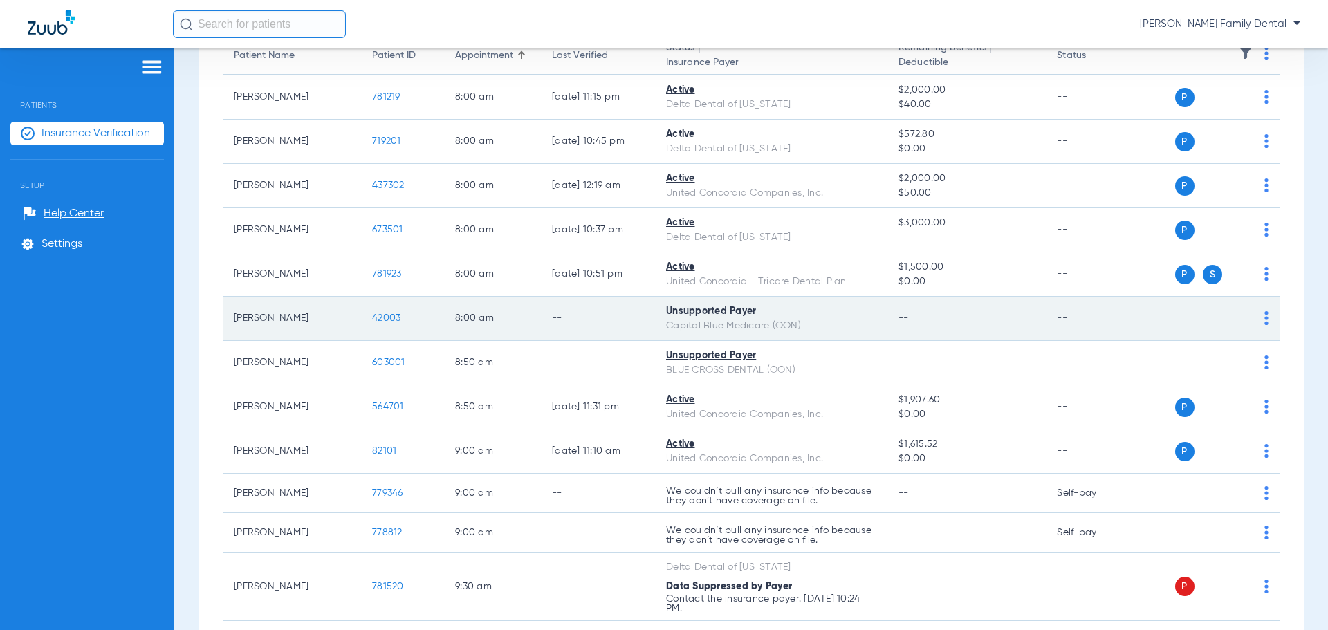
scroll to position [622, 0]
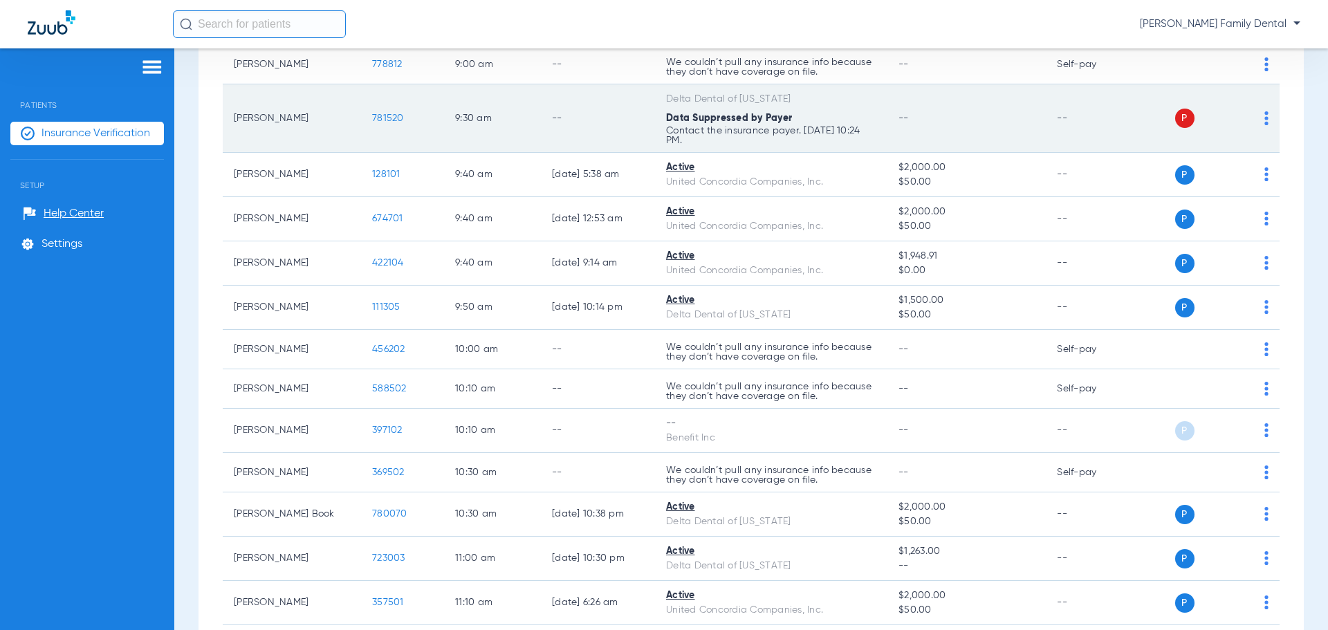
click at [1264, 122] on img at bounding box center [1266, 118] width 4 height 14
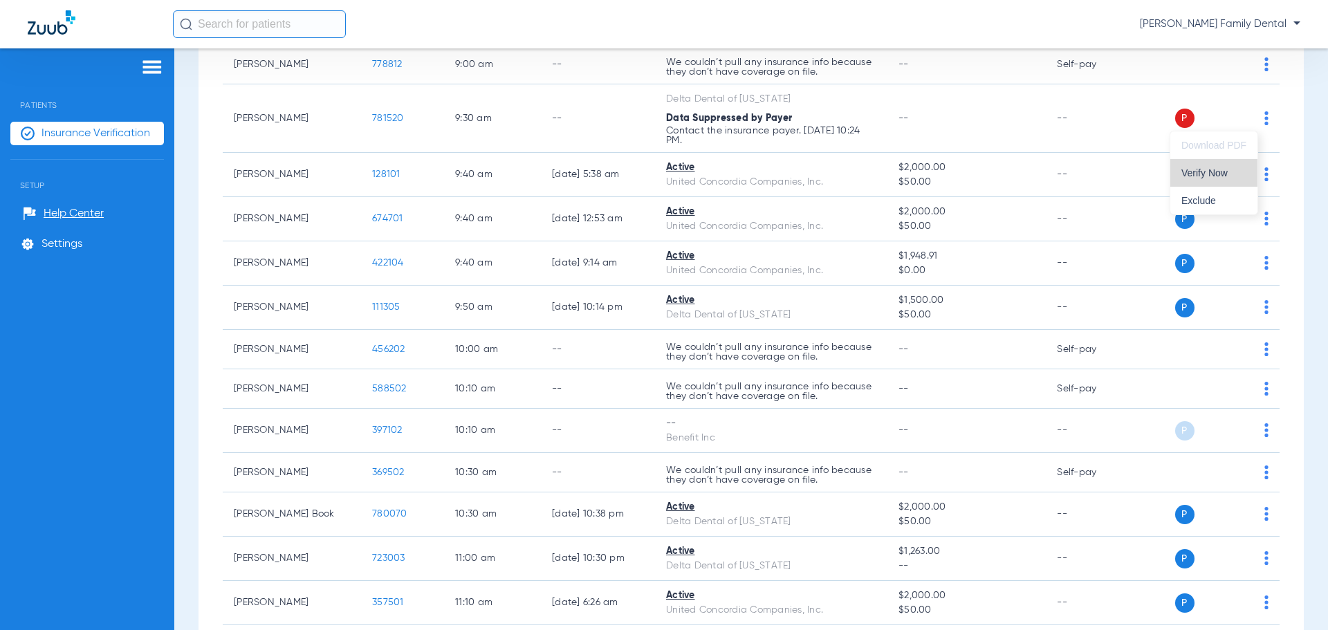
click at [1192, 168] on span "Verify Now" at bounding box center [1213, 173] width 65 height 10
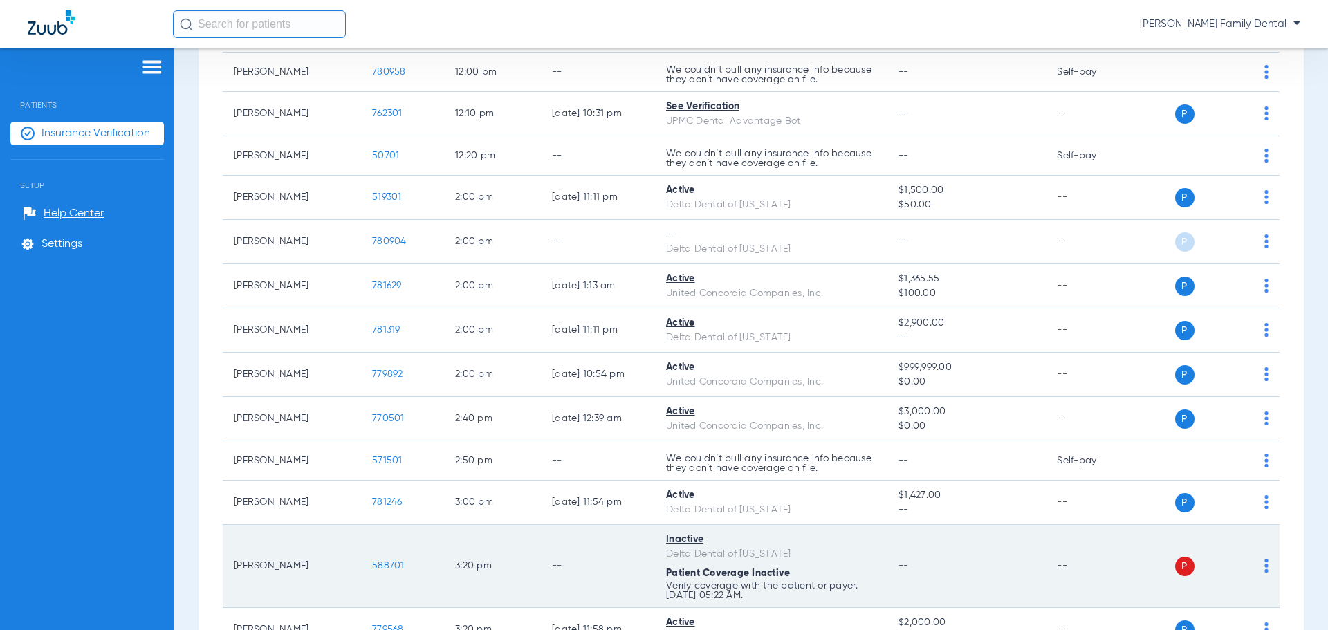
scroll to position [1729, 0]
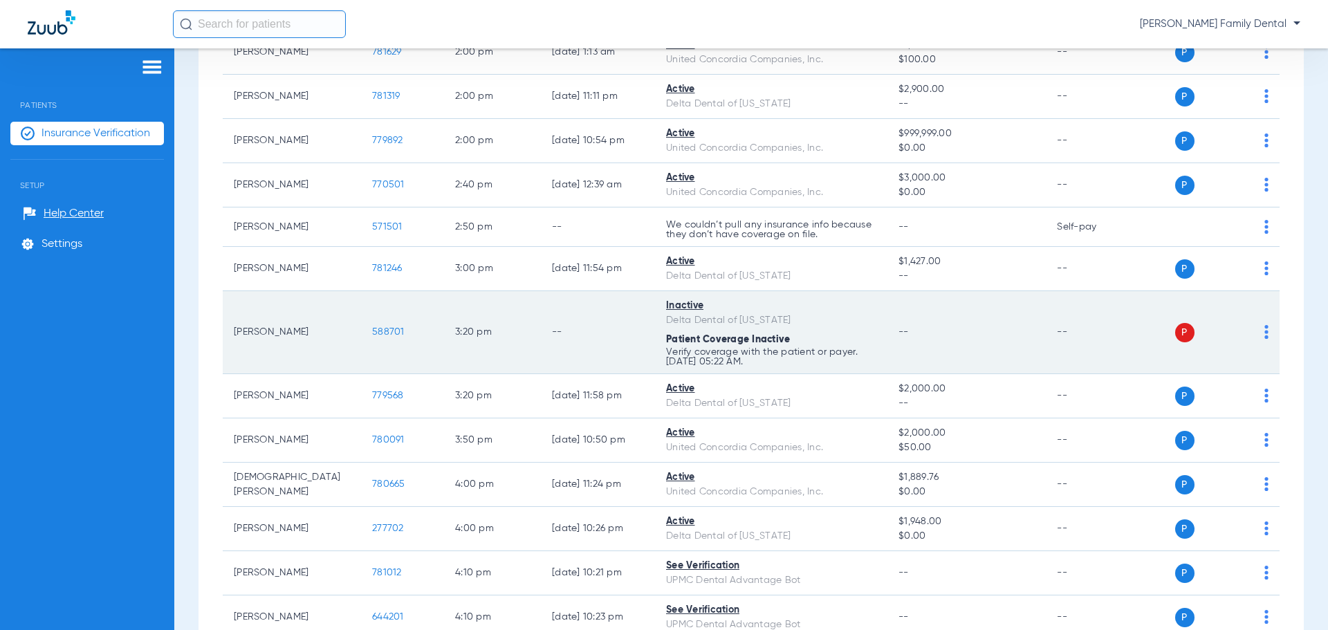
click at [1264, 333] on img at bounding box center [1266, 332] width 4 height 14
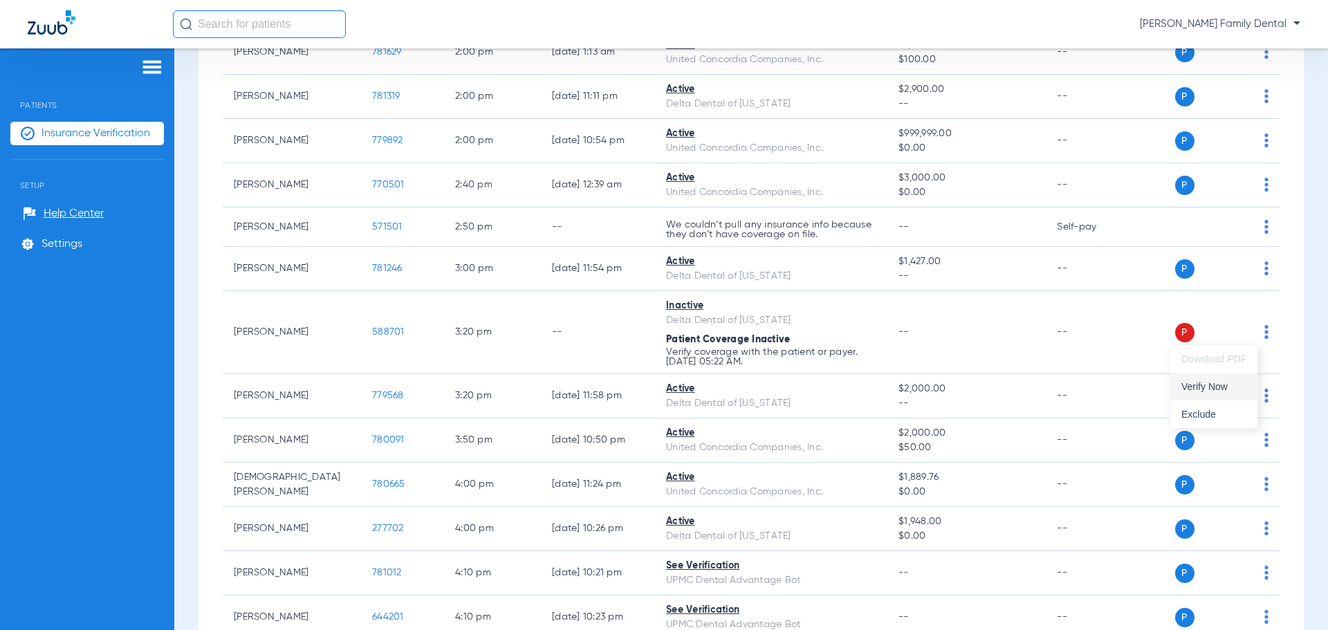
click at [1199, 387] on span "Verify Now" at bounding box center [1213, 387] width 65 height 10
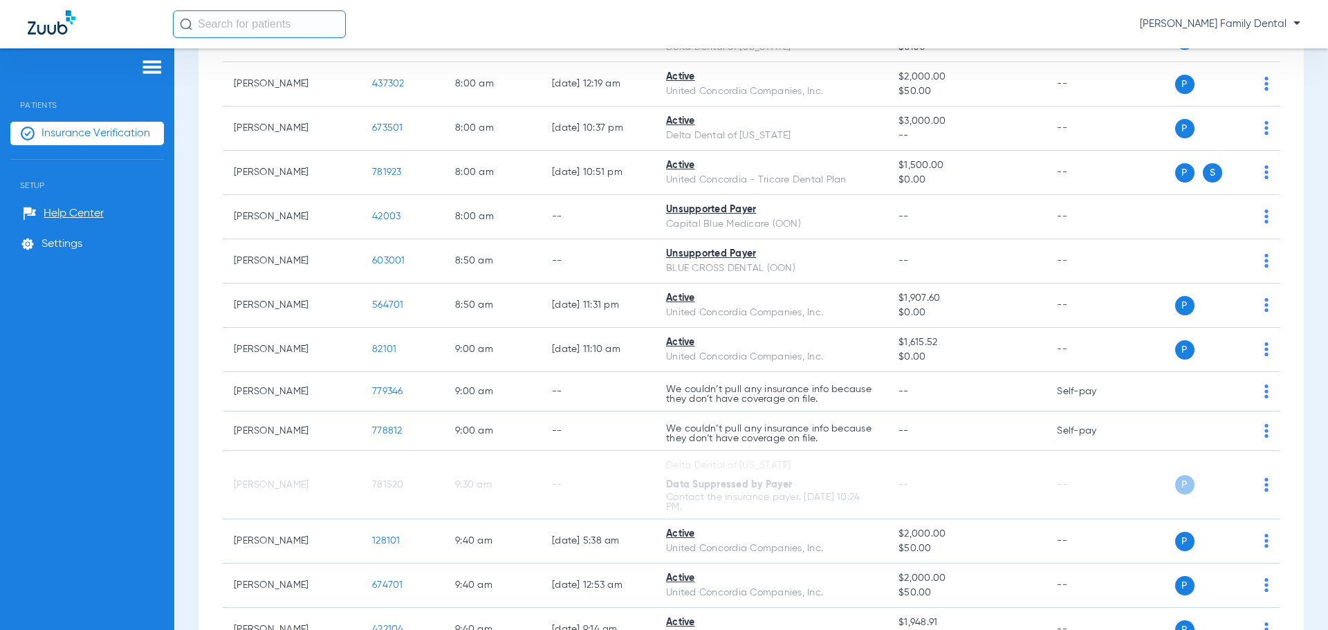
scroll to position [0, 0]
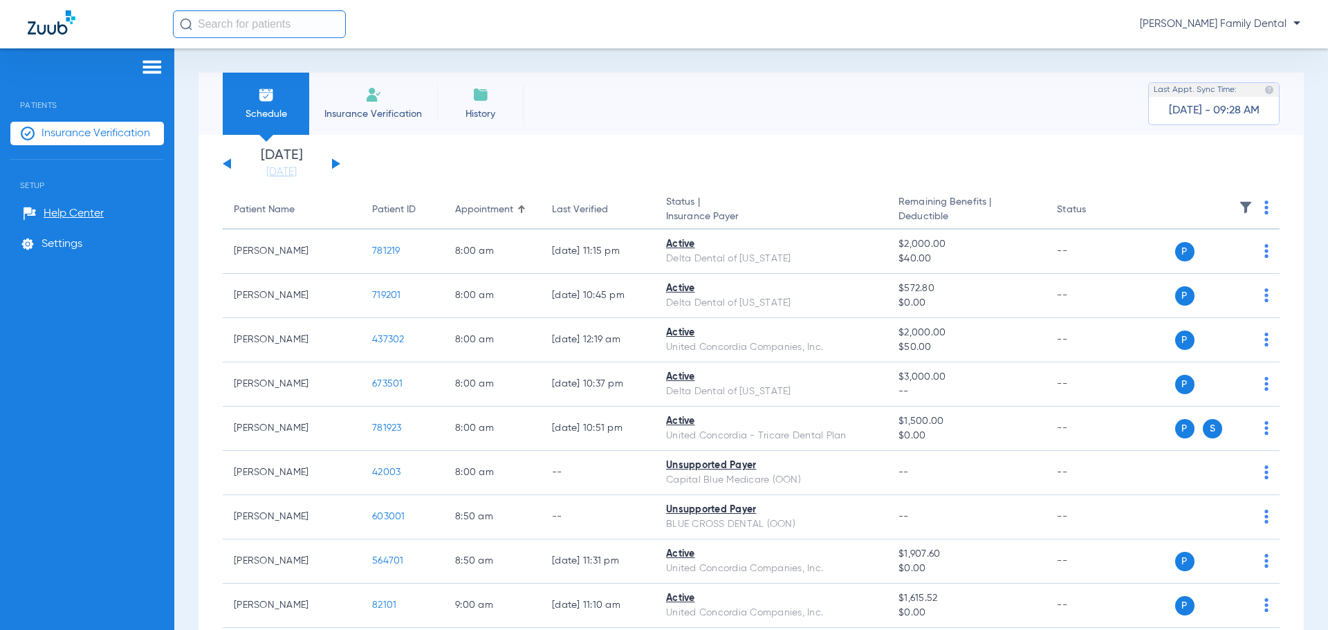
click at [230, 160] on button at bounding box center [227, 163] width 8 height 10
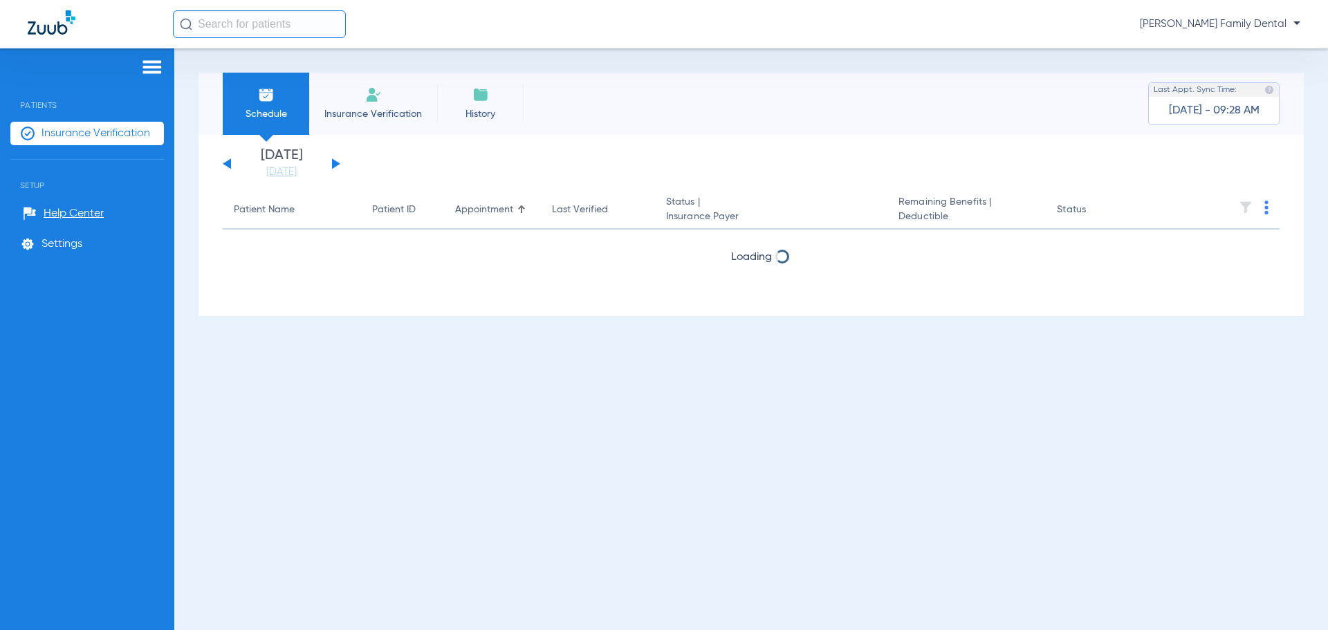
click at [230, 160] on button at bounding box center [227, 163] width 8 height 10
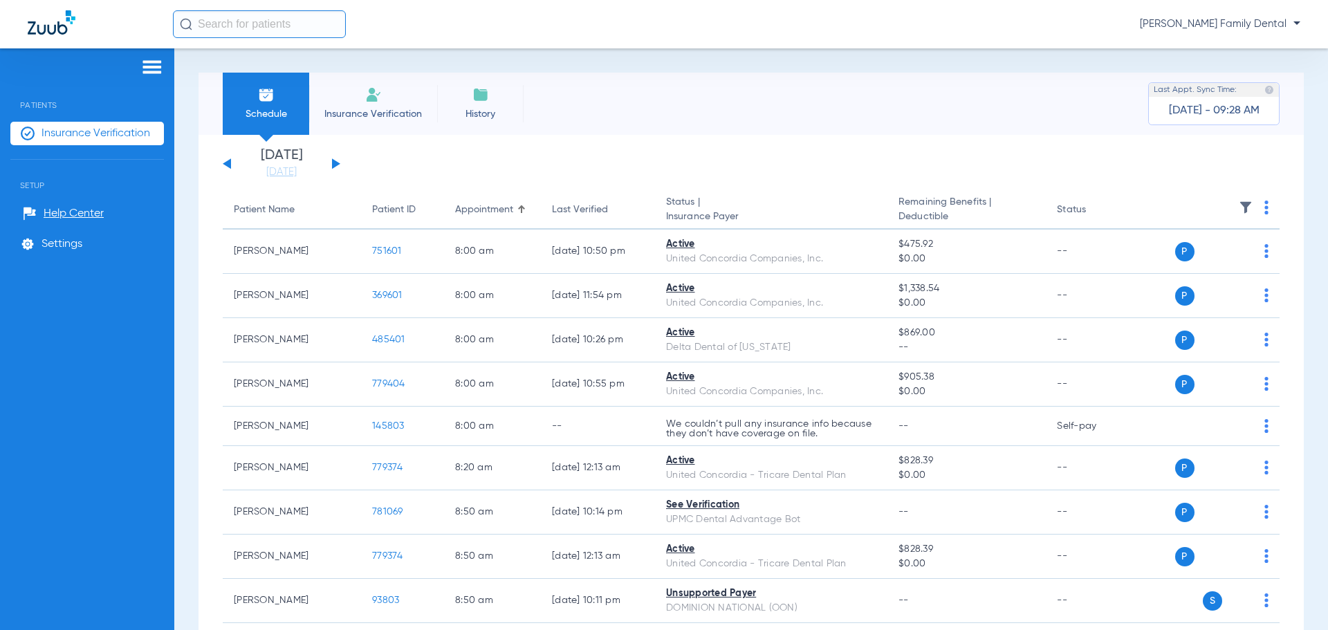
click at [229, 164] on button at bounding box center [227, 163] width 8 height 10
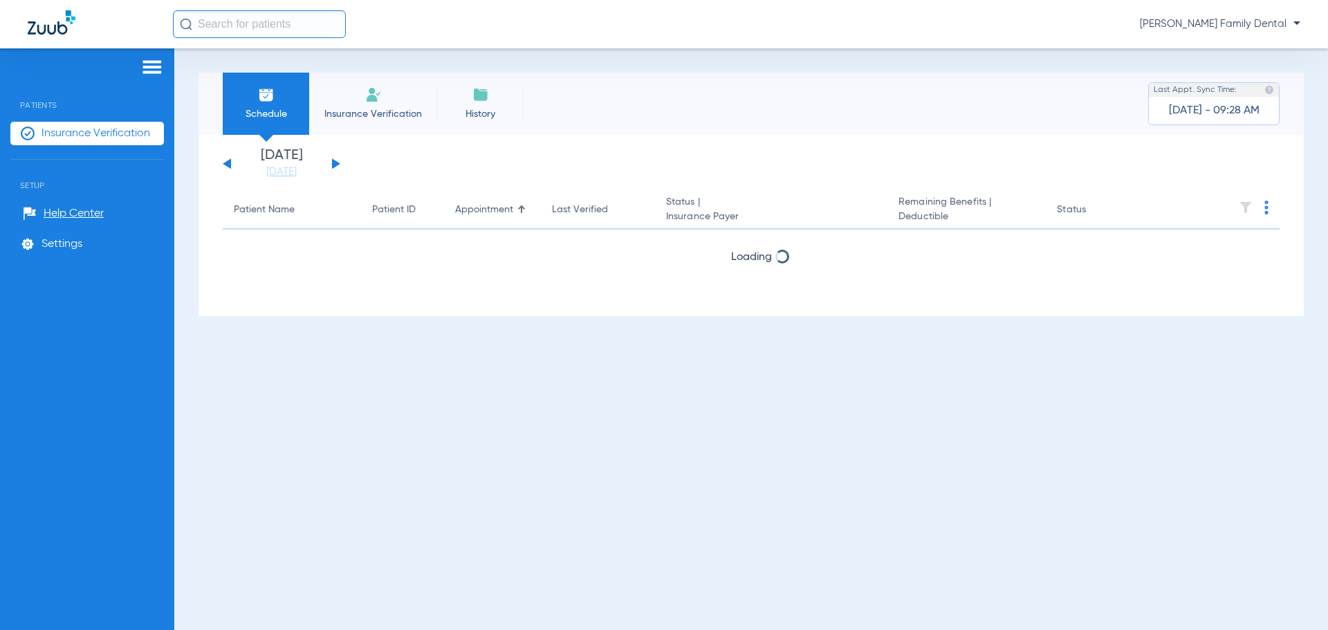
click at [229, 164] on button at bounding box center [227, 163] width 8 height 10
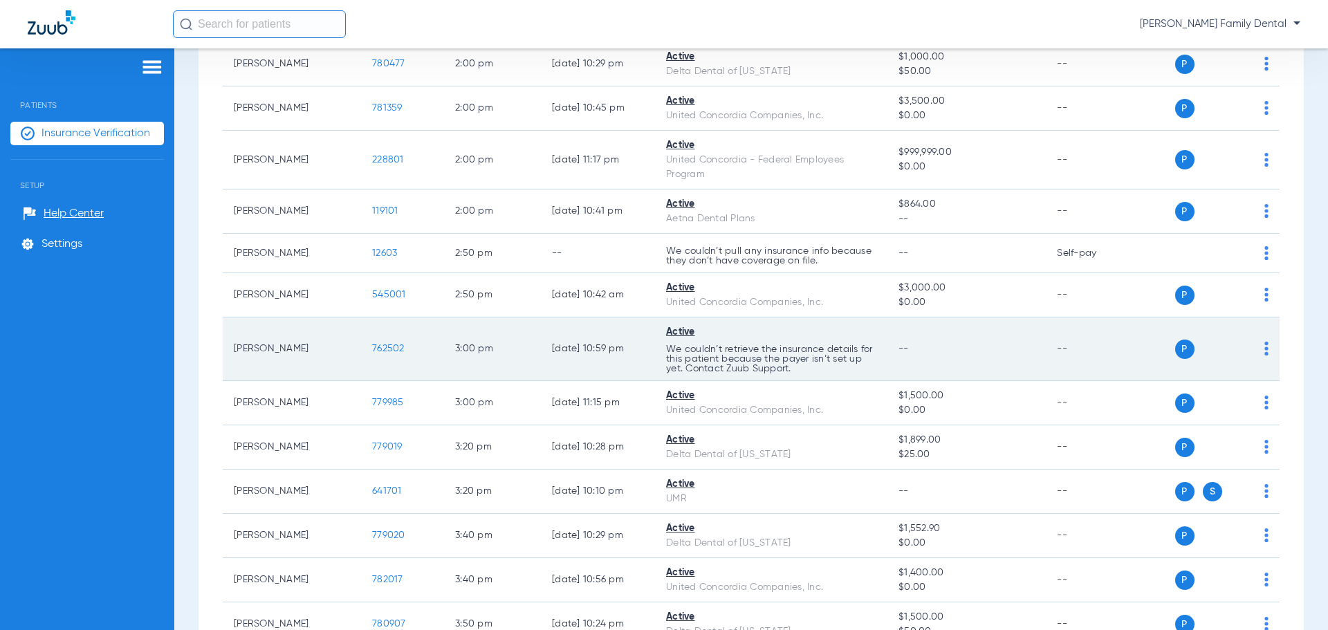
scroll to position [1717, 0]
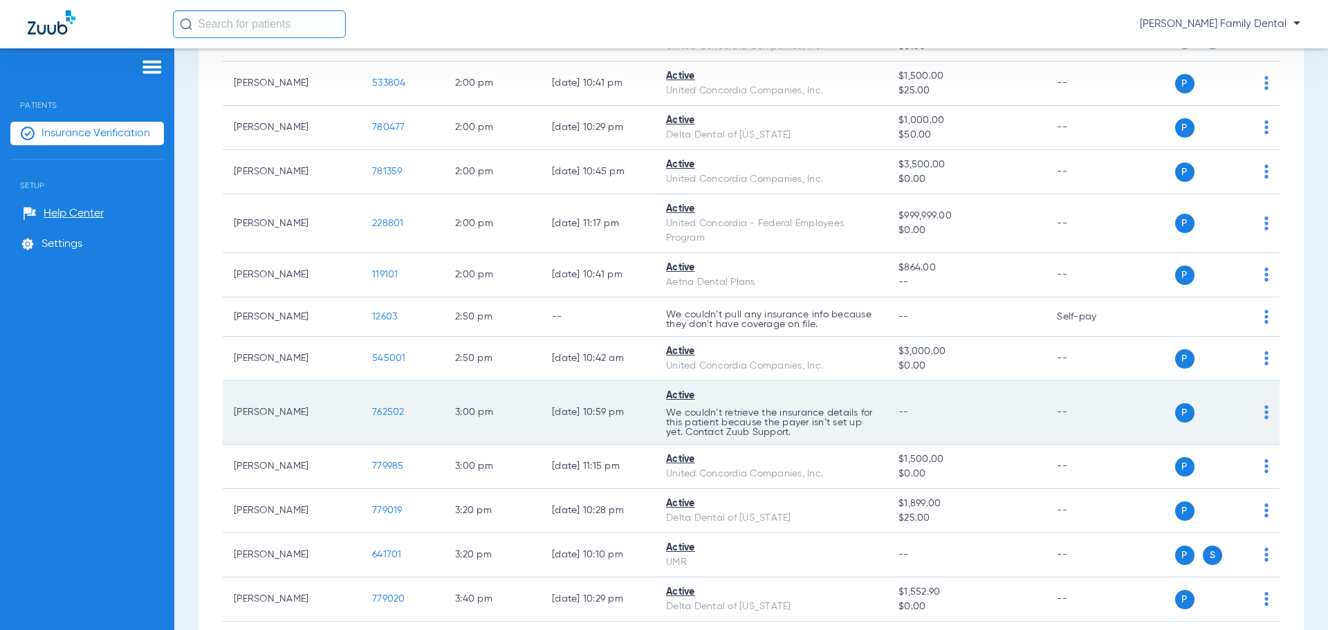
drag, startPoint x: 683, startPoint y: 414, endPoint x: 817, endPoint y: 431, distance: 134.6
click at [817, 431] on td "Active We couldn’t retrieve the insurance details for this patient because the …" at bounding box center [771, 413] width 232 height 64
drag, startPoint x: 777, startPoint y: 426, endPoint x: 651, endPoint y: 410, distance: 127.6
click at [651, 410] on tr "[PERSON_NAME] 762502 3:00 PM [DATE] 10:59 PM Active We couldn’t retrieve the in…" at bounding box center [751, 413] width 1057 height 64
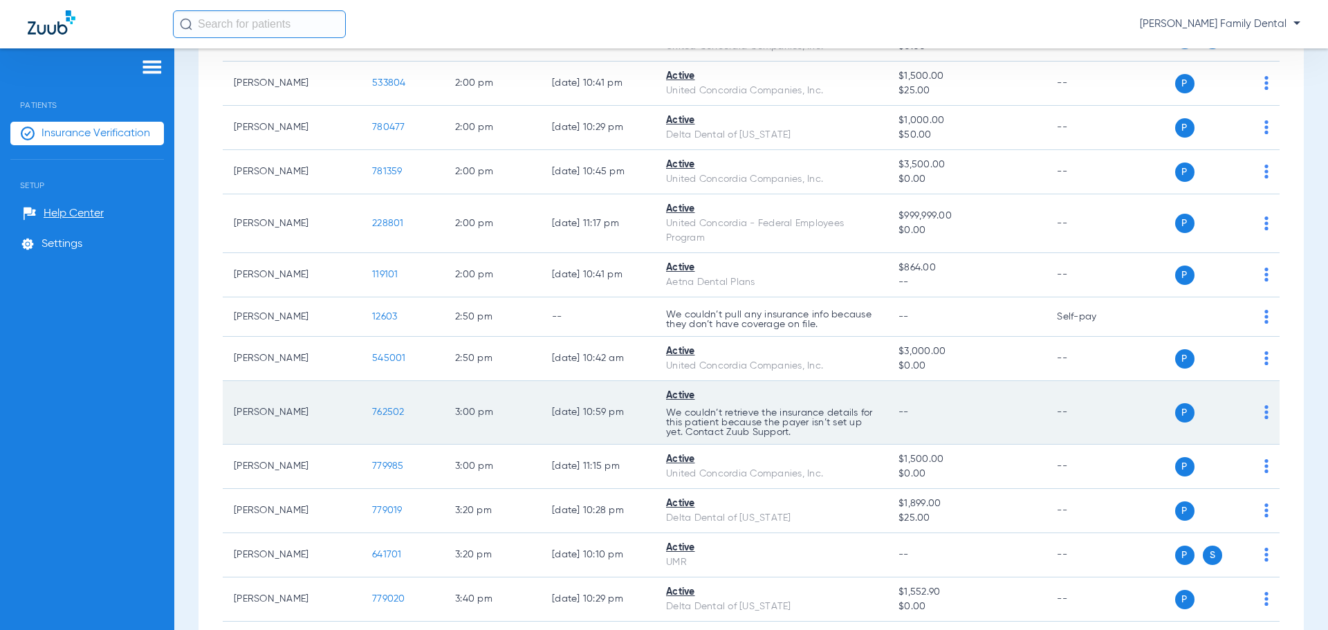
click at [651, 410] on td "[DATE] 10:59 PM" at bounding box center [598, 413] width 114 height 64
